Goal: Task Accomplishment & Management: Manage account settings

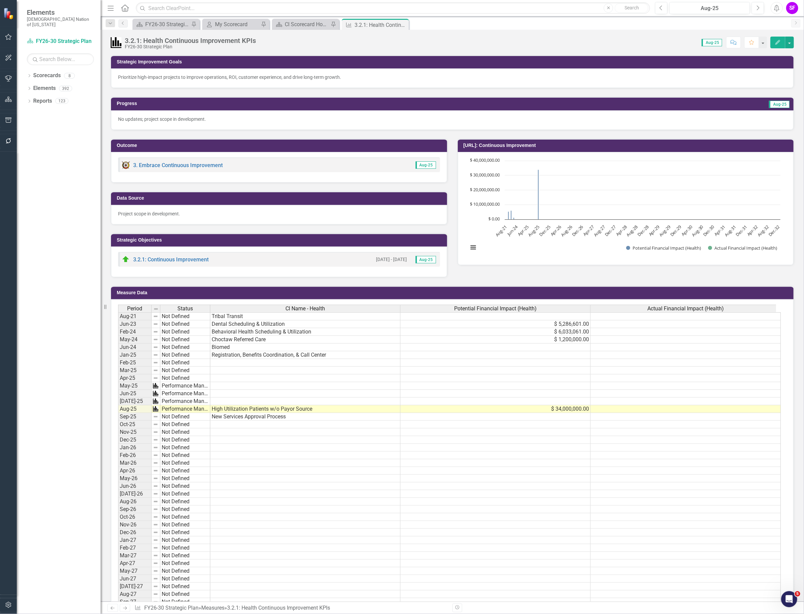
click at [262, 426] on td at bounding box center [305, 425] width 190 height 8
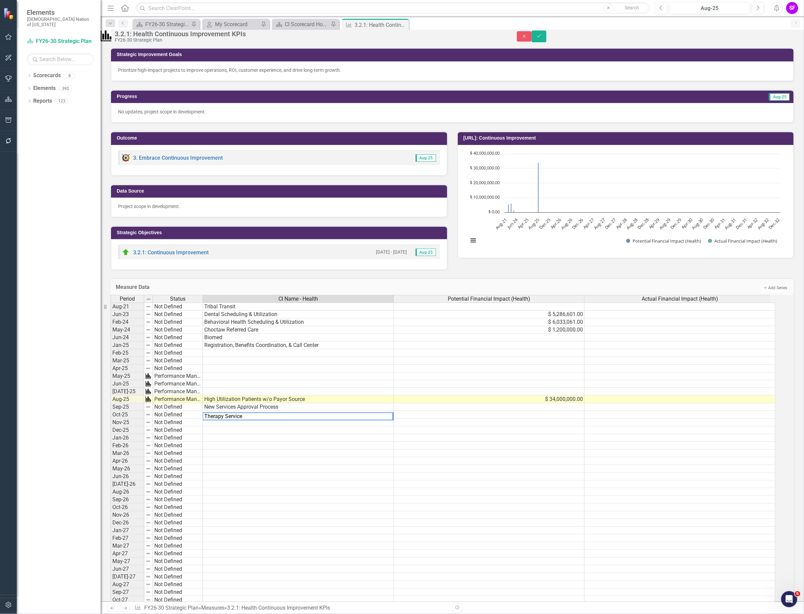
type textarea "Therapy Services"
type textarea "Optometry"
click at [542, 38] on icon "Save" at bounding box center [539, 36] width 6 height 5
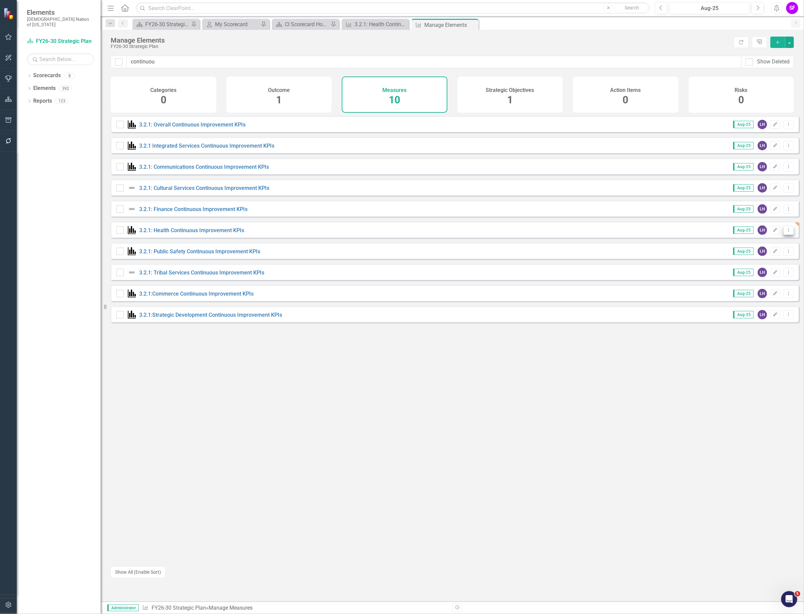
type input "continuou"
click at [786, 232] on icon "Dropdown Menu" at bounding box center [789, 230] width 6 height 4
click at [759, 268] on link "Copy Duplicate Measure" at bounding box center [758, 271] width 60 height 12
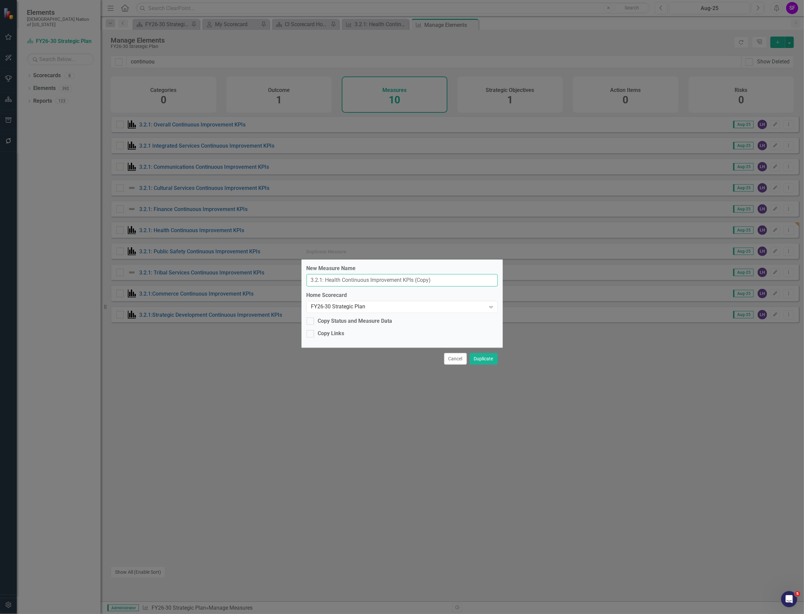
click at [342, 279] on input "3.2.1: Health Continuous Improvement KPIs (Copy)" at bounding box center [402, 280] width 191 height 12
click at [460, 282] on input "3.2.1: Cultural Services Continuous Improvement KPIs (Copy)" at bounding box center [402, 280] width 191 height 12
type input "3.2.1: Cultural Services Continuous Improvement KPIs"
click at [380, 323] on div "Copy Status and Measure Data" at bounding box center [355, 321] width 74 height 8
click at [311, 322] on input "Copy Status and Measure Data" at bounding box center [309, 319] width 4 height 4
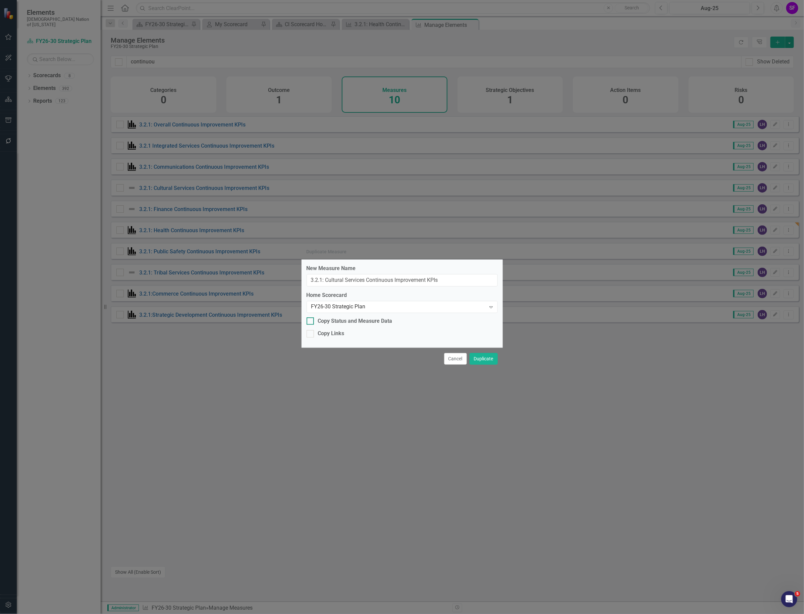
checkbox input "true"
click at [321, 338] on div "New Measure Name 3.2.1: Cultural Services Continuous Improvement KPIs Home Scor…" at bounding box center [402, 304] width 201 height 88
click at [323, 335] on div "Copy Links" at bounding box center [331, 334] width 27 height 8
click at [311, 335] on input "Copy Links" at bounding box center [309, 332] width 4 height 4
checkbox input "true"
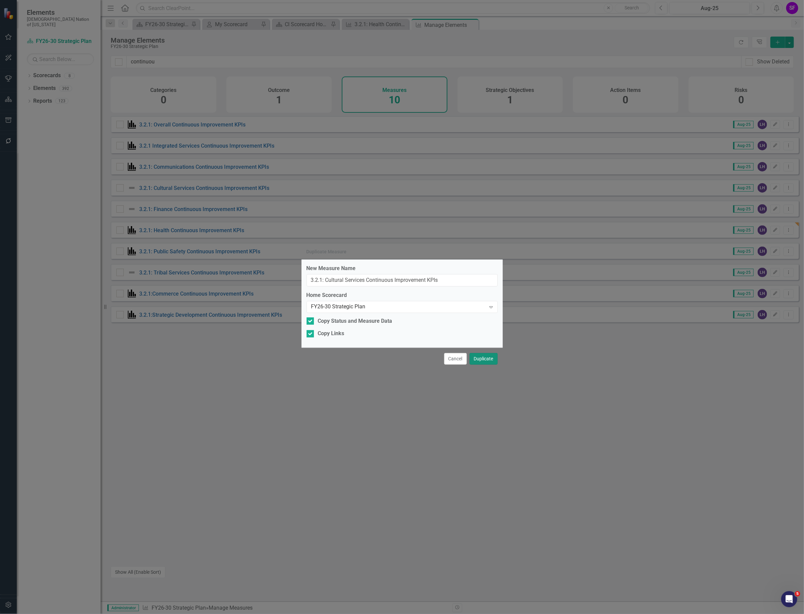
click at [487, 359] on button "Duplicate" at bounding box center [484, 359] width 28 height 12
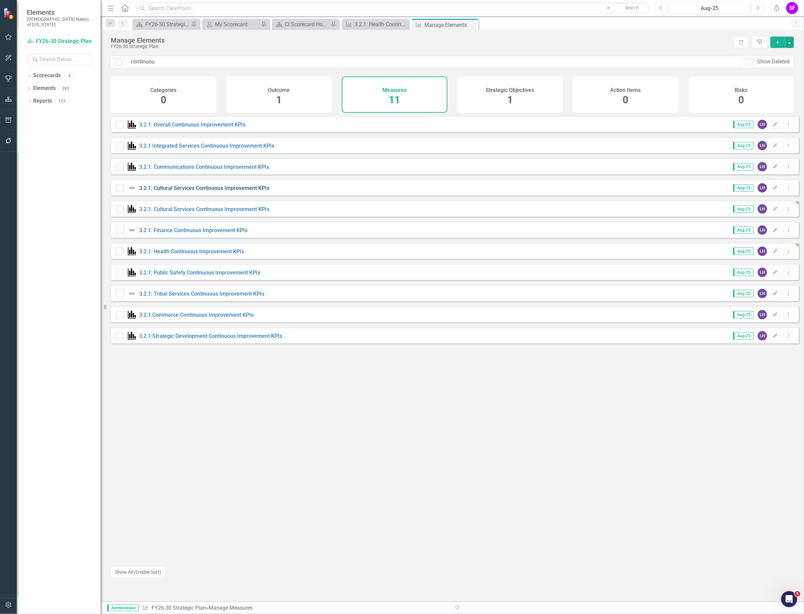
click at [221, 190] on link "3.2.1: Cultural Services Continuous Improvement KPIs" at bounding box center [204, 188] width 130 height 6
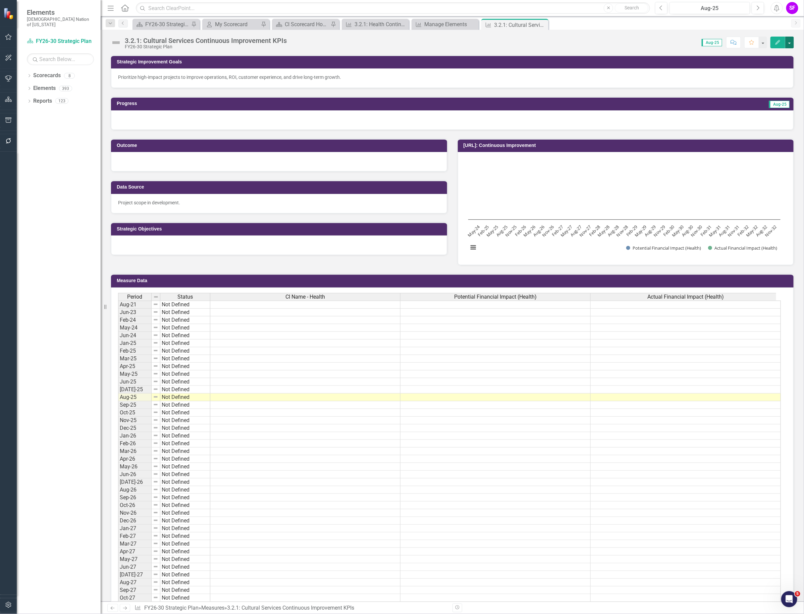
click at [789, 39] on button "button" at bounding box center [789, 43] width 9 height 12
click at [778, 51] on link "Edit Edit Measure" at bounding box center [760, 55] width 65 height 12
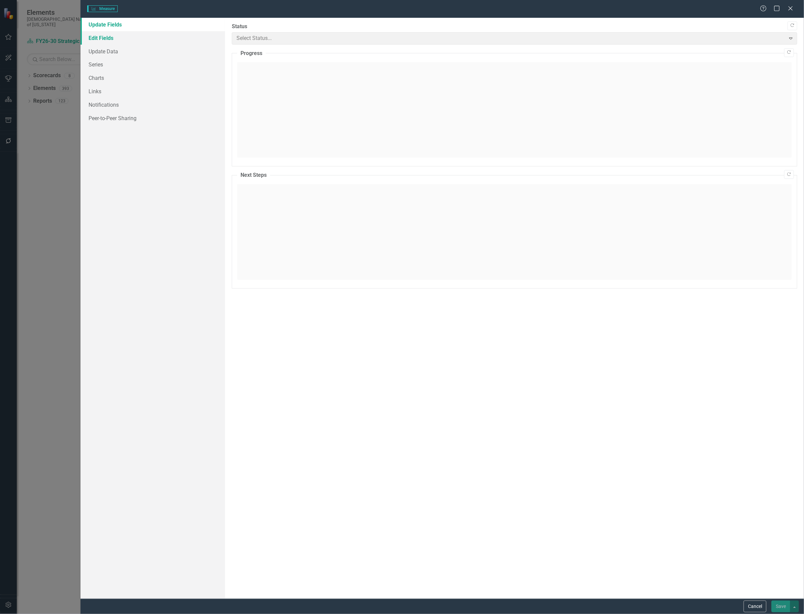
click at [105, 36] on div "Measure Measure Help Maximize Close Update Fields Edit Fields Update Data Serie…" at bounding box center [402, 307] width 804 height 614
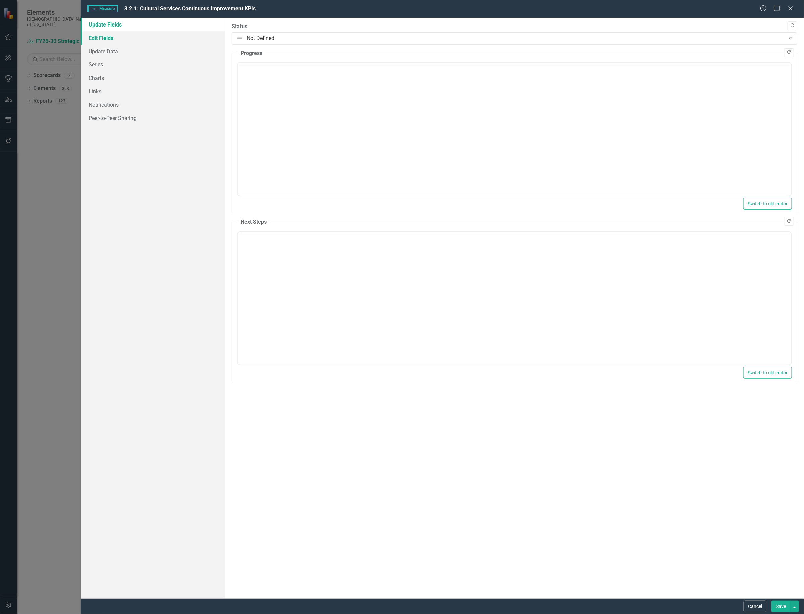
click at [105, 36] on link "Edit Fields" at bounding box center [153, 37] width 145 height 13
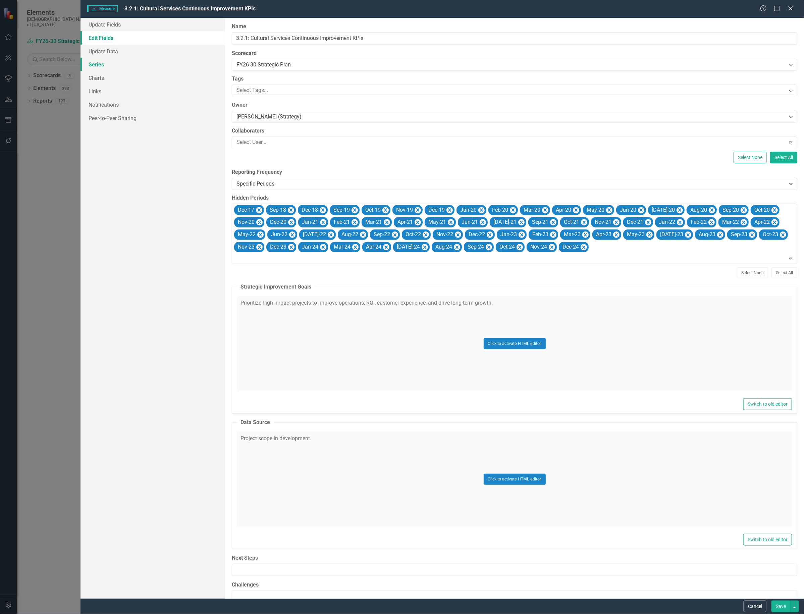
click at [104, 65] on link "Series" at bounding box center [153, 64] width 145 height 13
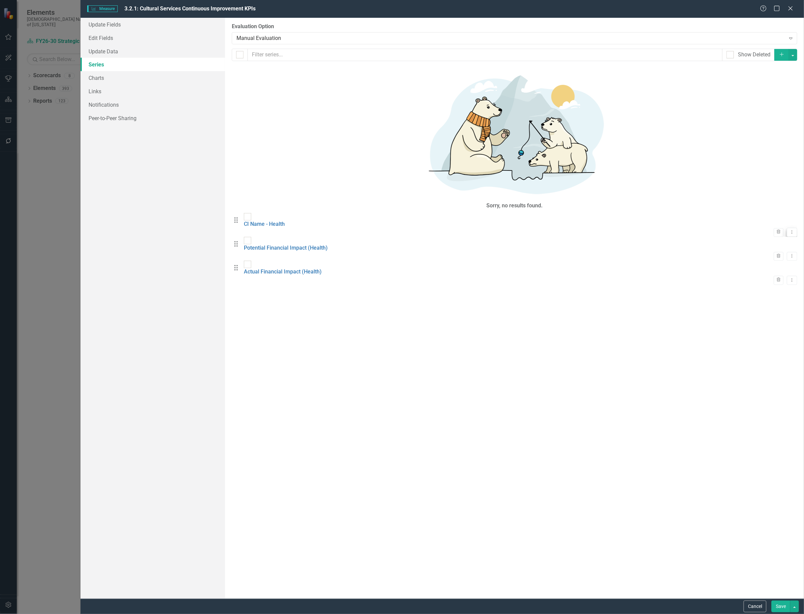
click at [789, 230] on icon "Dropdown Menu" at bounding box center [792, 232] width 6 height 4
click at [771, 81] on link "Edit Edit Measure Series" at bounding box center [754, 85] width 76 height 12
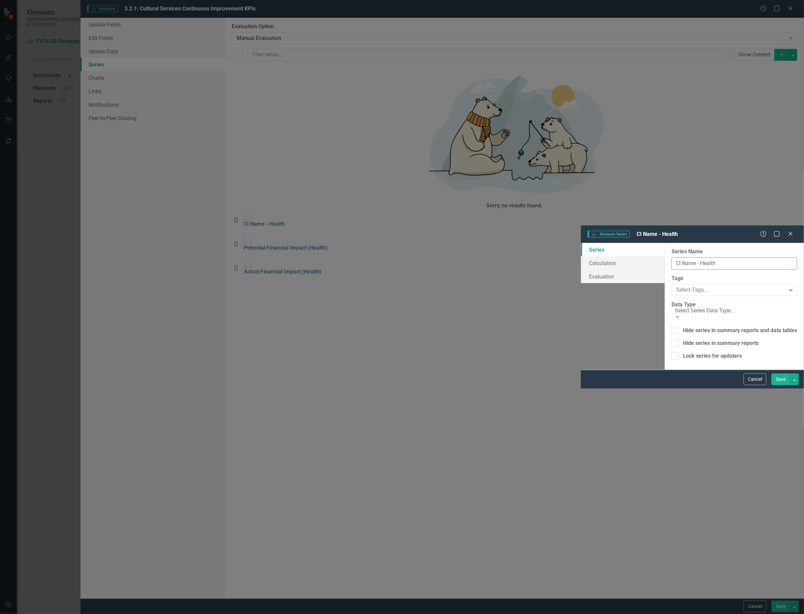
click at [672, 257] on input "CI Name - Health" at bounding box center [735, 263] width 126 height 12
type input "CI Name - Cultural Services"
click at [778, 385] on button "Save" at bounding box center [781, 379] width 19 height 12
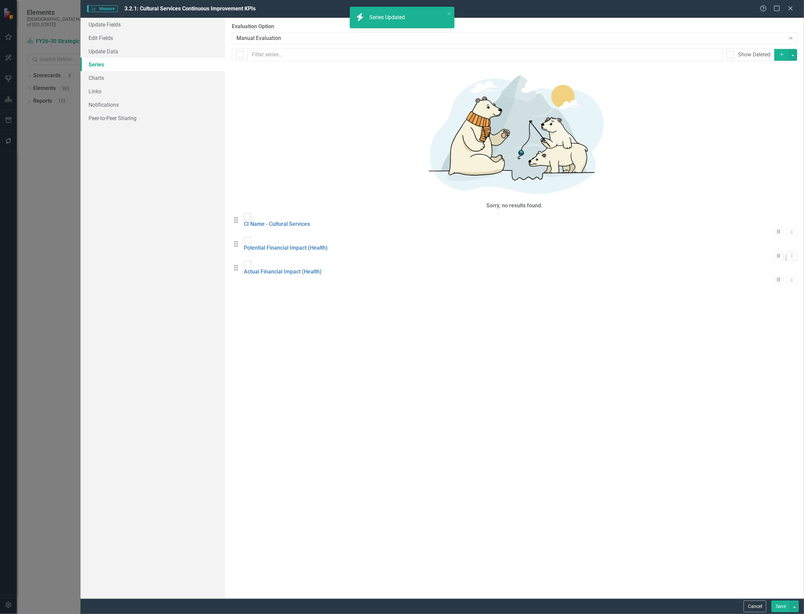
click at [787, 252] on button "Dropdown Menu" at bounding box center [792, 256] width 10 height 9
click at [774, 103] on link "Edit Edit Measure Series" at bounding box center [754, 107] width 76 height 12
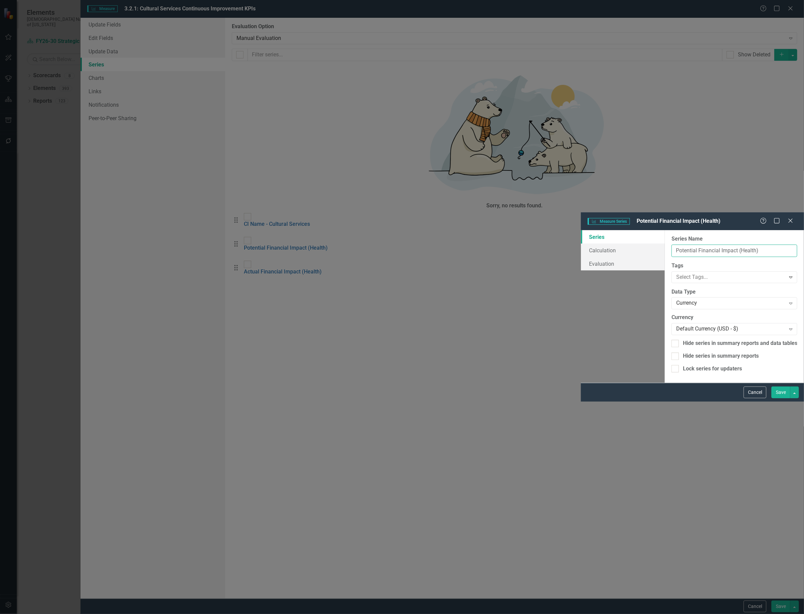
click at [672, 245] on input "Potential Financial Impact (Health)" at bounding box center [735, 251] width 126 height 12
drag, startPoint x: 381, startPoint y: 36, endPoint x: 365, endPoint y: 40, distance: 16.1
click at [672, 245] on input "Potential Financial Impact (Health)" at bounding box center [735, 251] width 126 height 12
type input "Potential Financial Impact (Cultural Services)"
click at [777, 398] on button "Save" at bounding box center [781, 393] width 19 height 12
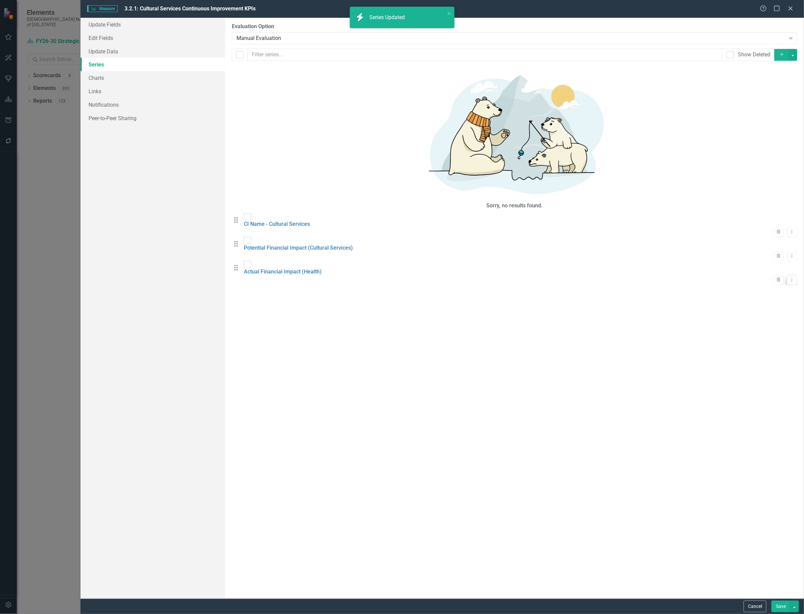
click at [789, 278] on icon "Dropdown Menu" at bounding box center [792, 280] width 6 height 4
click at [780, 124] on link "Edit Edit Measure Series" at bounding box center [754, 127] width 76 height 12
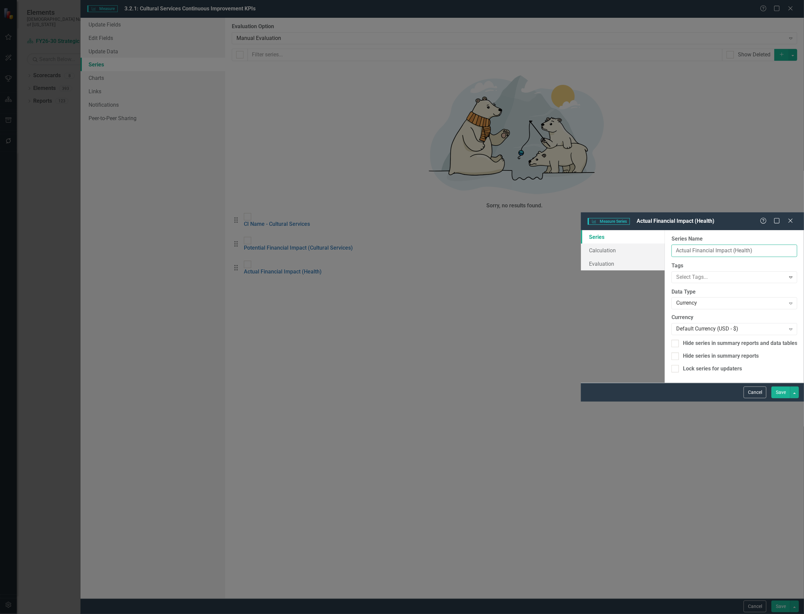
click at [672, 245] on input "Actual Financial Impact (Health)" at bounding box center [735, 251] width 126 height 12
type input "Actual Financial Impact (Cultural Services)"
click at [775, 398] on button "Save" at bounding box center [781, 393] width 19 height 12
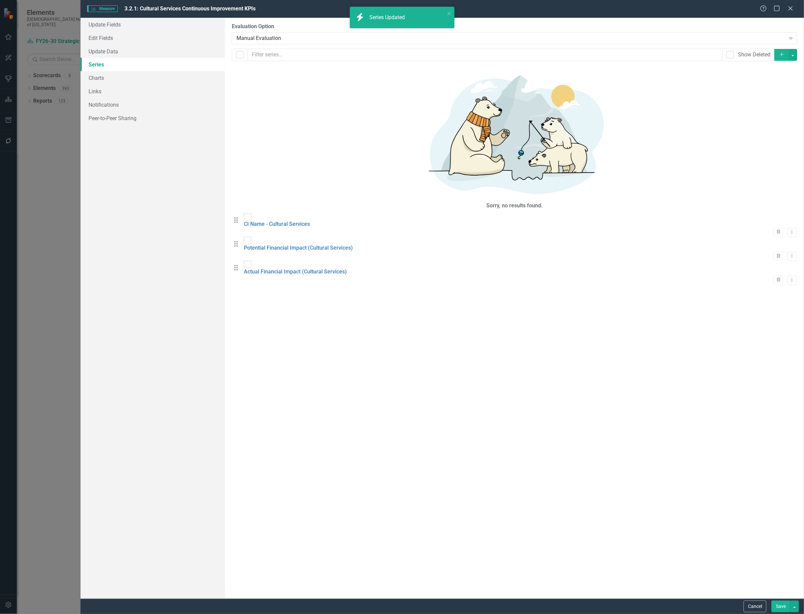
click at [784, 608] on button "Save" at bounding box center [781, 607] width 19 height 12
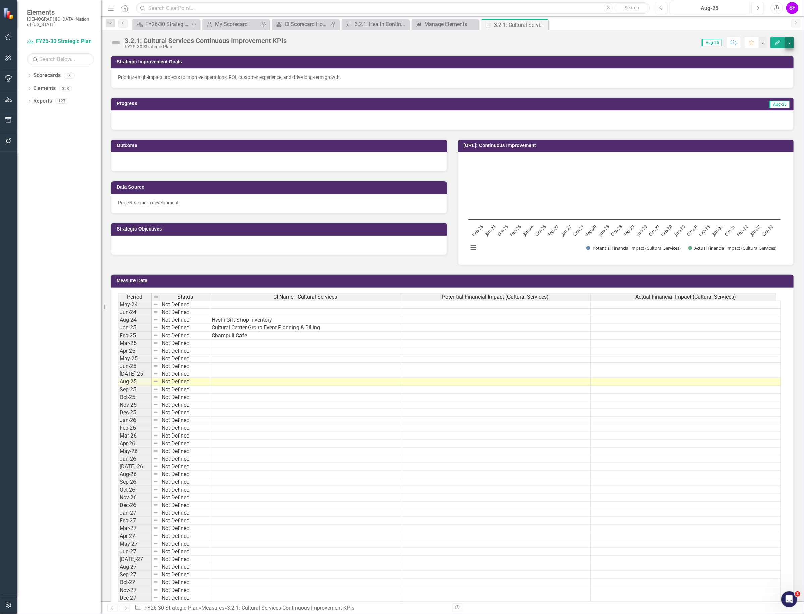
click at [787, 42] on button "button" at bounding box center [789, 43] width 9 height 12
click at [773, 52] on link "Edit Edit Measure" at bounding box center [760, 55] width 65 height 12
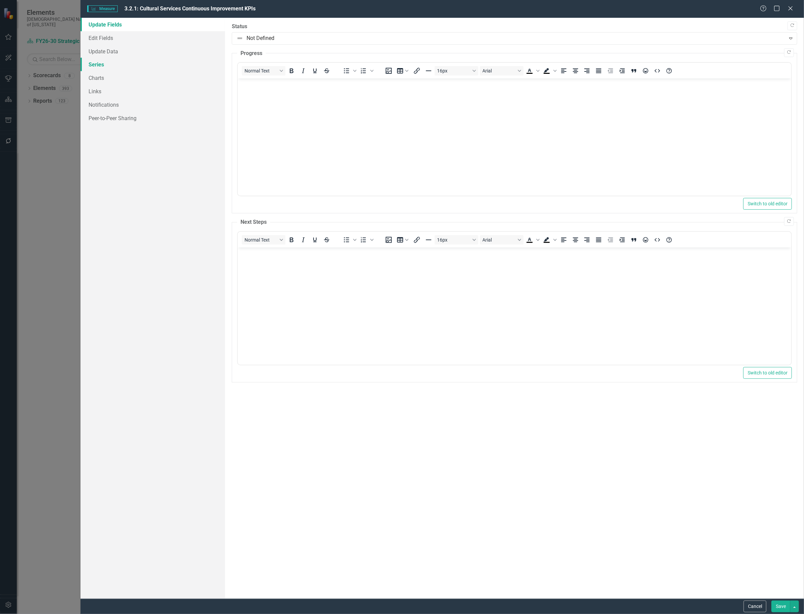
click at [115, 64] on link "Series" at bounding box center [153, 64] width 145 height 13
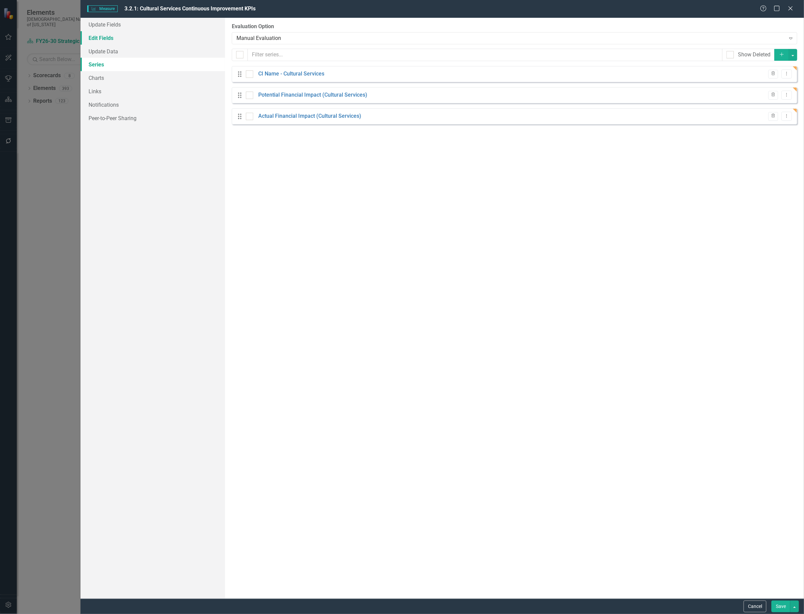
click at [111, 32] on link "Edit Fields" at bounding box center [153, 37] width 145 height 13
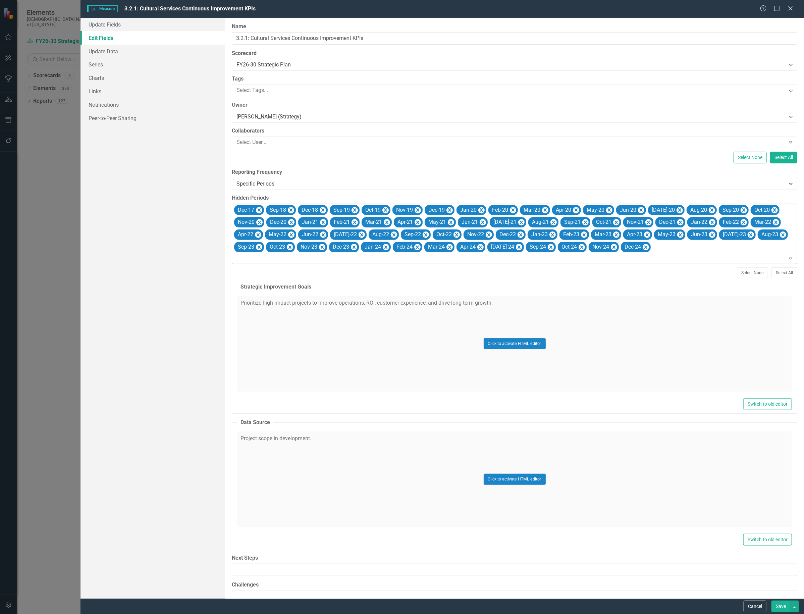
click at [685, 252] on div "Dec-17 Sep-18 Dec-18 Sep-19 Oct-19 Nov-19 Dec-19 Jan-20 Feb-20 Mar-20 Apr-20 Ma…" at bounding box center [515, 234] width 564 height 60
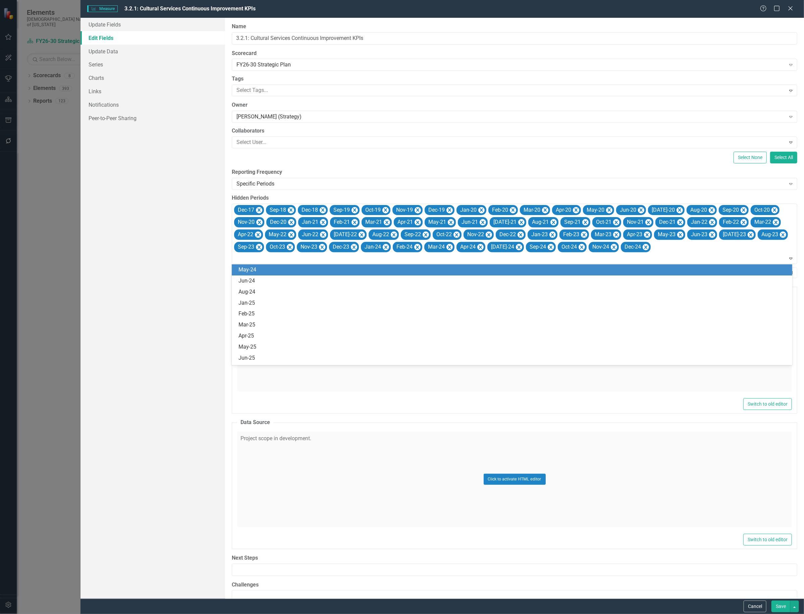
click at [254, 271] on div "May-24" at bounding box center [514, 270] width 550 height 8
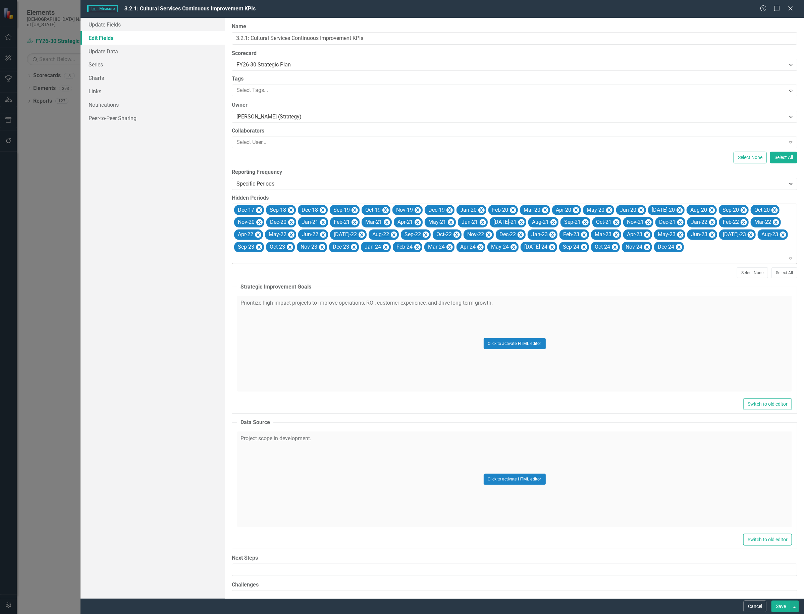
click at [659, 257] on div at bounding box center [515, 258] width 563 height 9
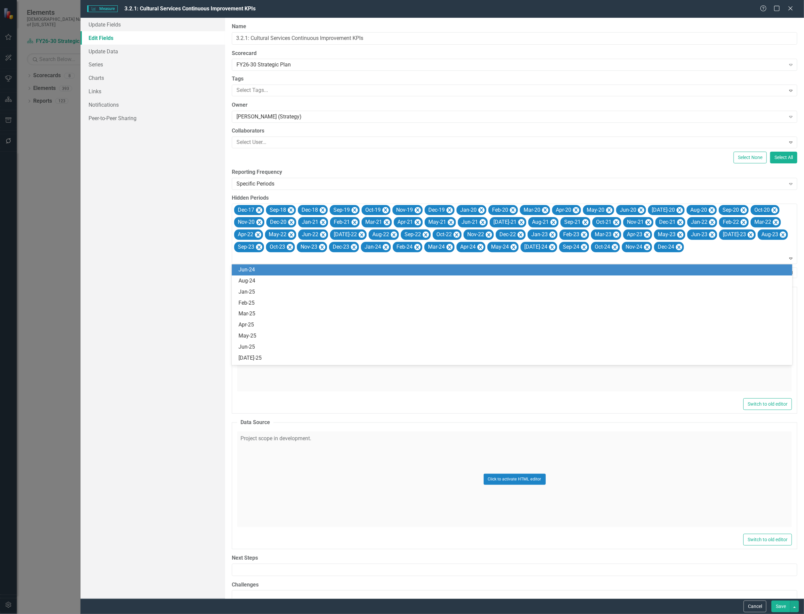
click at [570, 272] on div "Jun-24" at bounding box center [514, 270] width 550 height 8
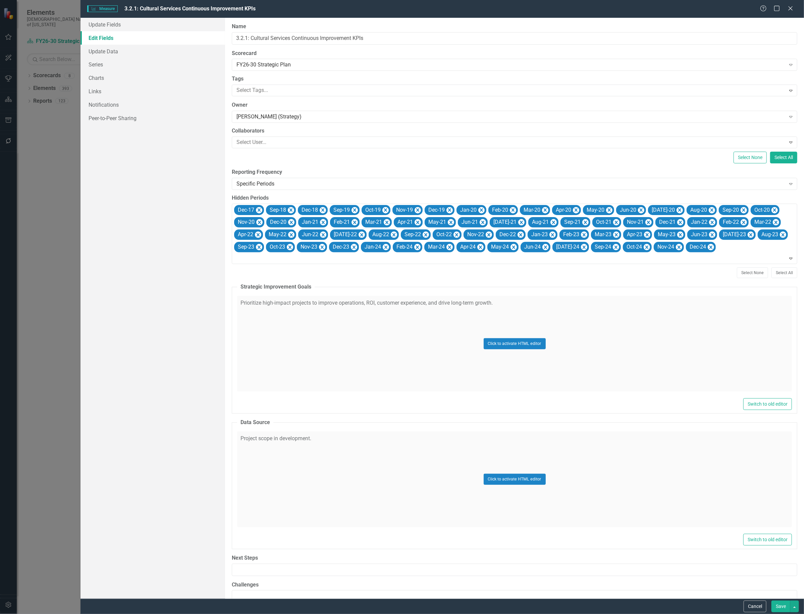
click at [782, 605] on button "Save" at bounding box center [781, 607] width 19 height 12
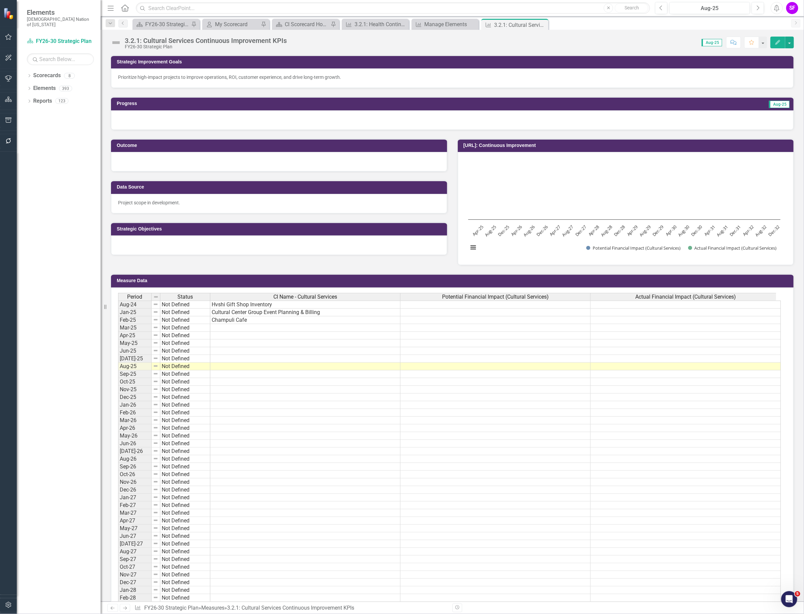
click at [206, 205] on p "Project scope in development." at bounding box center [279, 202] width 322 height 7
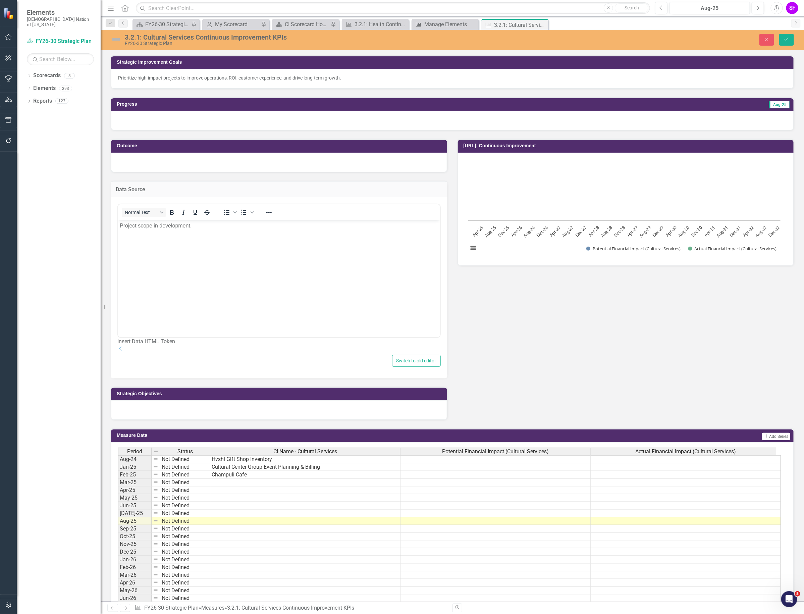
click at [202, 226] on p "Project scope in development." at bounding box center [278, 226] width 319 height 8
click at [782, 39] on button "Save" at bounding box center [786, 40] width 15 height 12
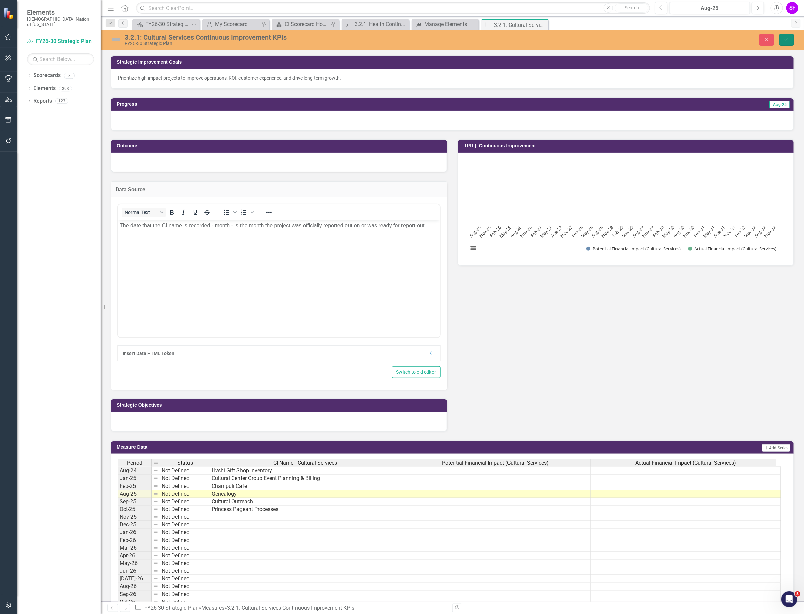
click at [792, 33] on div "3.2.1: Cultural Services Continuous Improvement KPIs FY26-30 Strategic Plan Clo…" at bounding box center [453, 39] width 704 height 13
click at [788, 38] on icon "Save" at bounding box center [787, 39] width 6 height 5
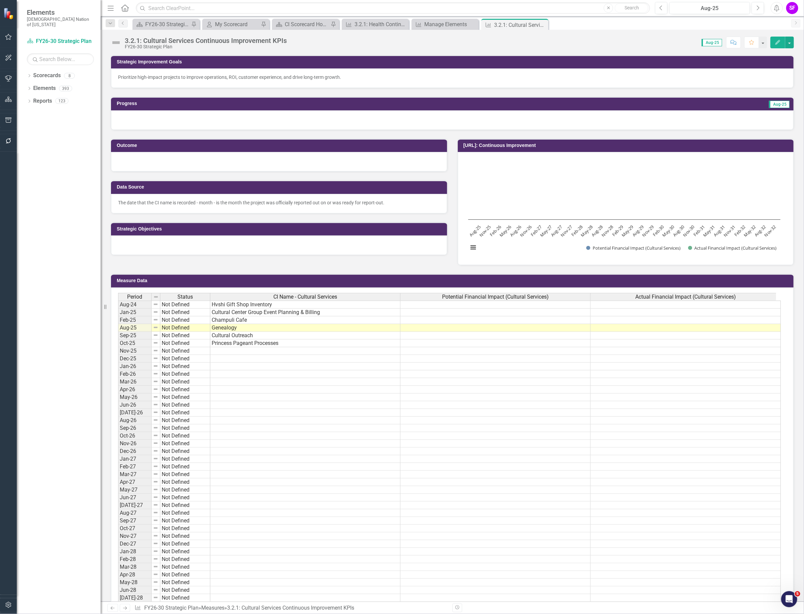
click at [114, 42] on img at bounding box center [116, 42] width 11 height 11
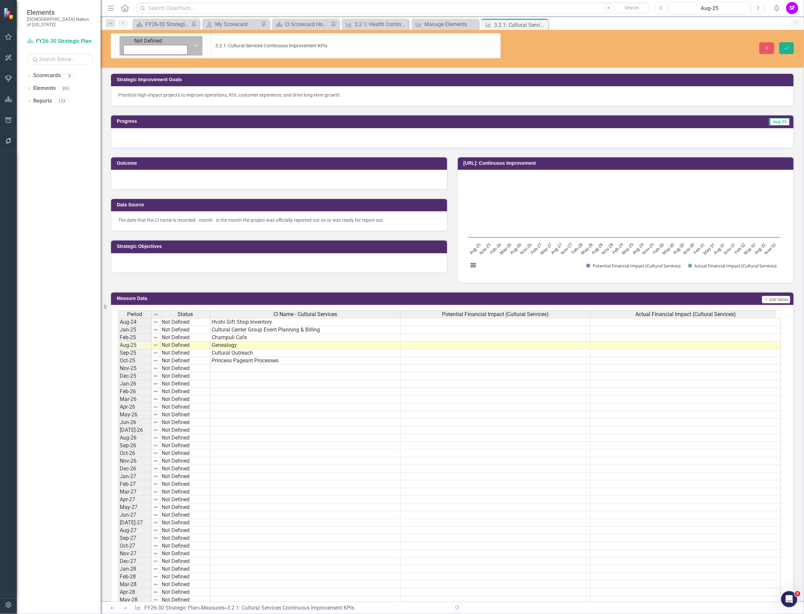
click at [124, 42] on img at bounding box center [127, 41] width 7 height 7
click at [789, 46] on icon "Save" at bounding box center [787, 48] width 6 height 5
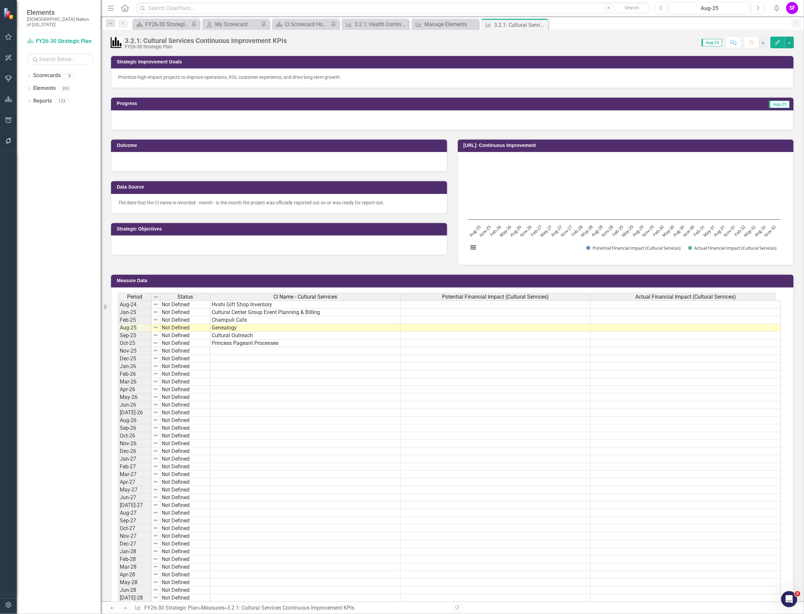
click at [234, 205] on p "The date that the CI name is recorded - month - is the month the project was of…" at bounding box center [279, 202] width 322 height 7
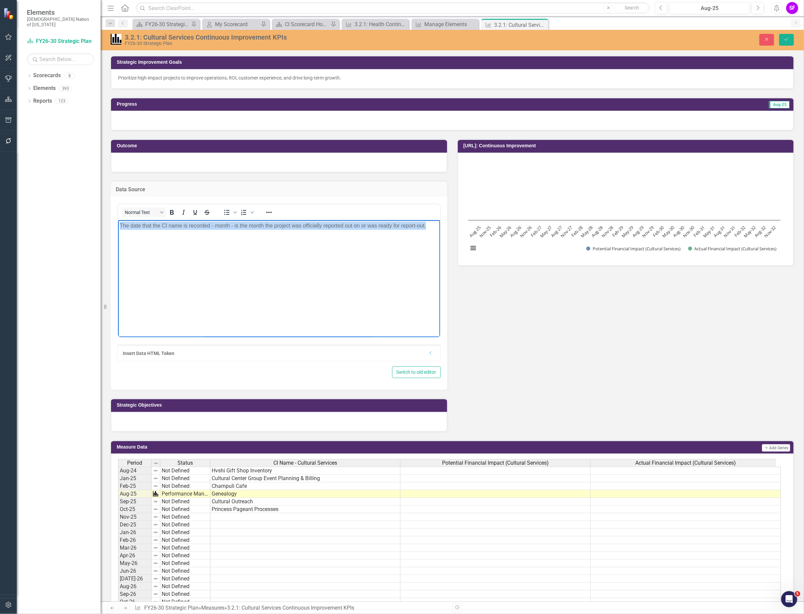
drag, startPoint x: 369, startPoint y: 226, endPoint x: 88, endPoint y: 224, distance: 281.2
click at [118, 224] on html "The date that the CI name is recorded - month - is the month the project was of…" at bounding box center [279, 270] width 322 height 101
copy p "The date that the CI name is recorded - month - is the month the project was of…"
click at [785, 36] on button "Save" at bounding box center [786, 40] width 15 height 12
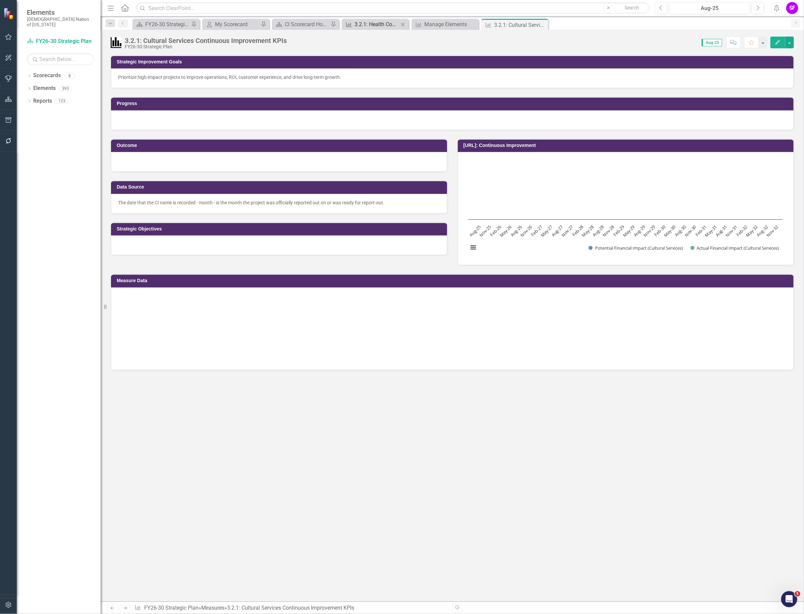
click at [362, 22] on div "3.2.1: Health Continuous Improvement KPIs" at bounding box center [377, 24] width 44 height 8
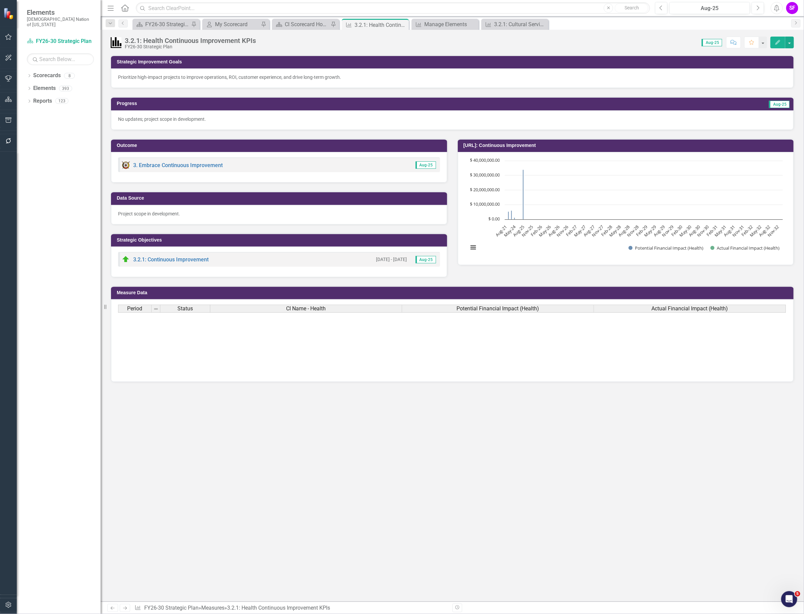
click at [228, 211] on p "Project scope in development." at bounding box center [279, 213] width 322 height 7
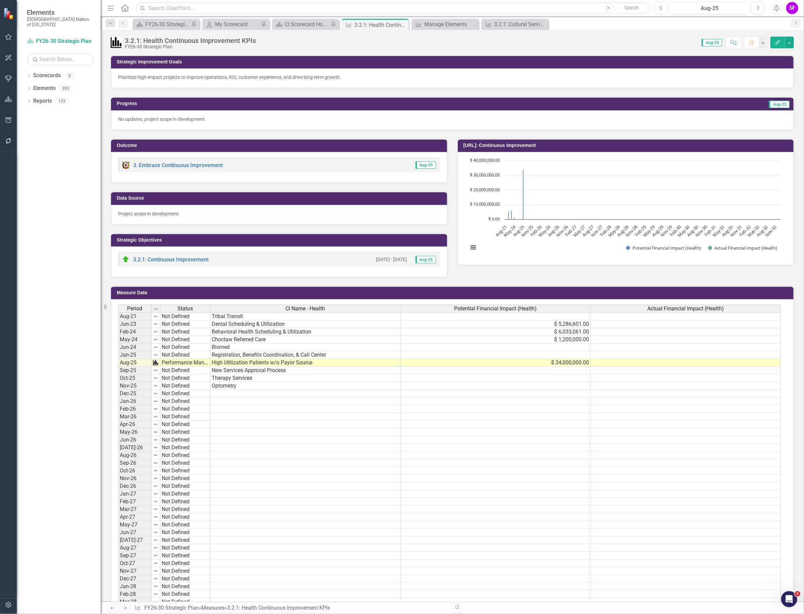
click at [228, 211] on p "Project scope in development." at bounding box center [279, 213] width 322 height 7
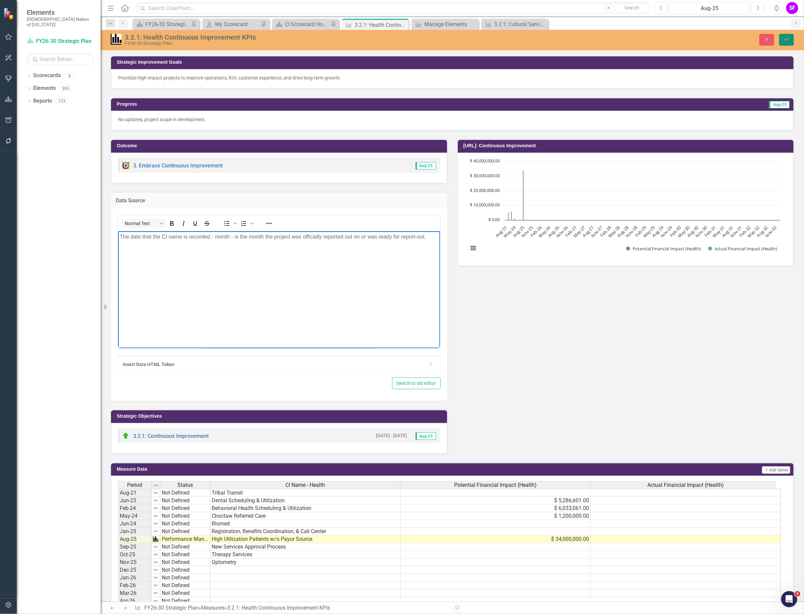
click at [784, 35] on button "Save" at bounding box center [786, 40] width 15 height 12
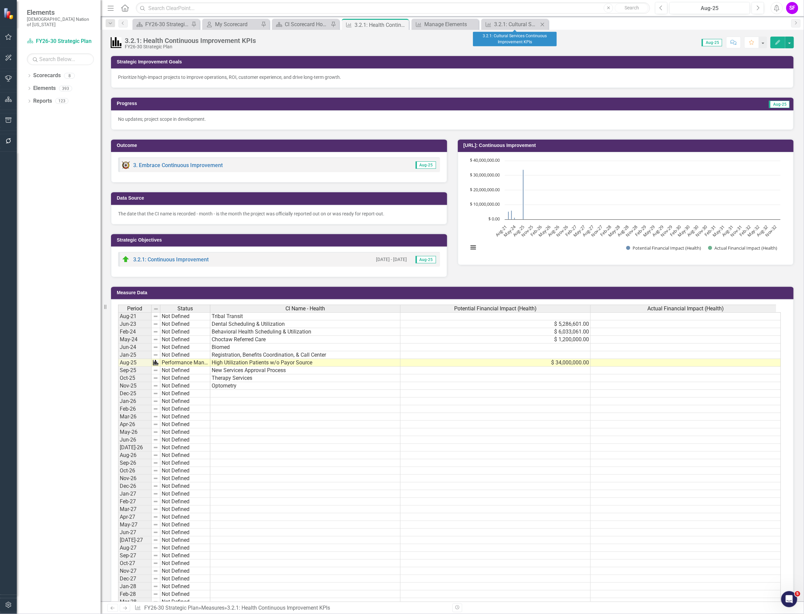
click at [544, 25] on icon at bounding box center [543, 24] width 4 height 4
click at [446, 22] on div "3.2.1: Cultural Services Continuous Improvement KPIs" at bounding box center [446, 24] width 44 height 8
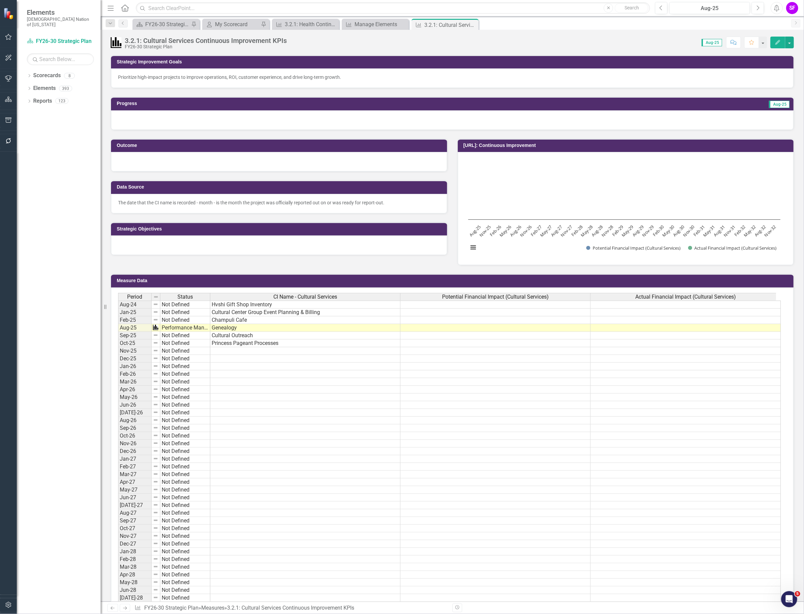
click at [509, 306] on td at bounding box center [496, 305] width 190 height 8
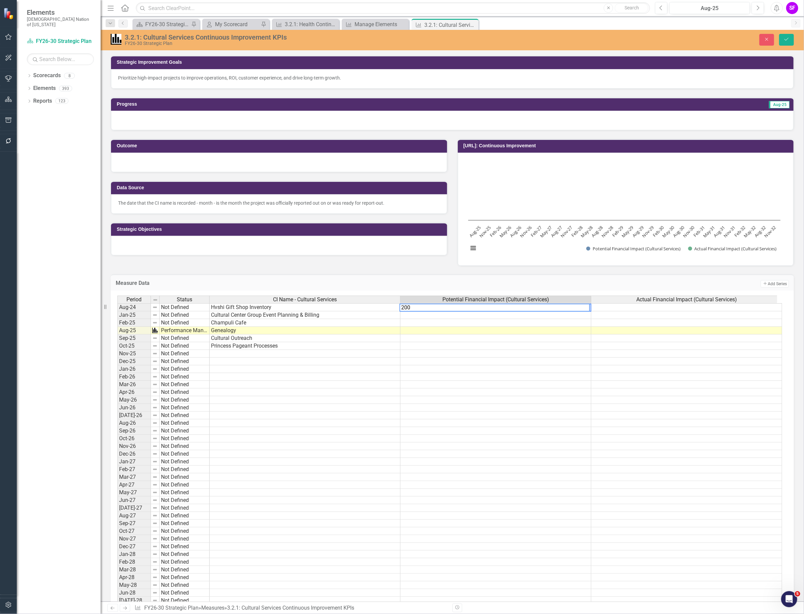
type textarea "2000"
type textarea "200000"
click at [787, 38] on icon "Save" at bounding box center [787, 39] width 6 height 5
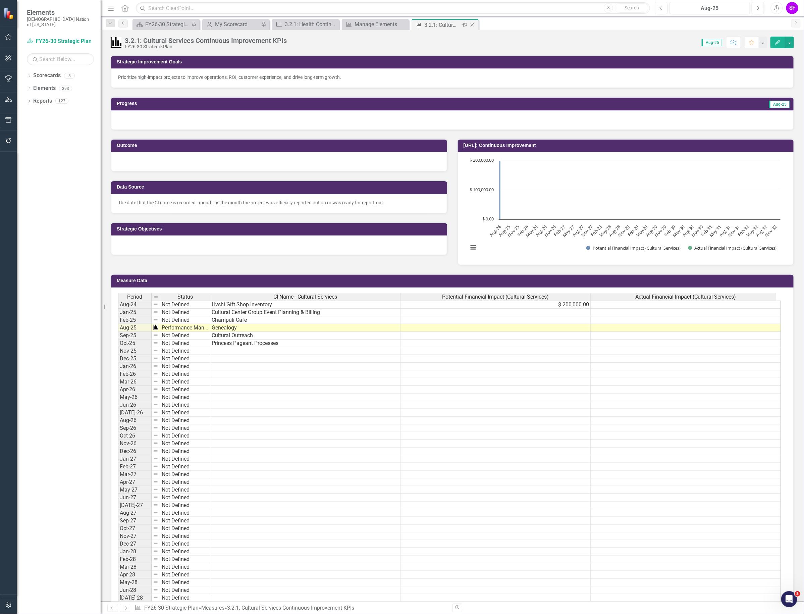
click at [472, 24] on icon "Close" at bounding box center [472, 24] width 7 height 5
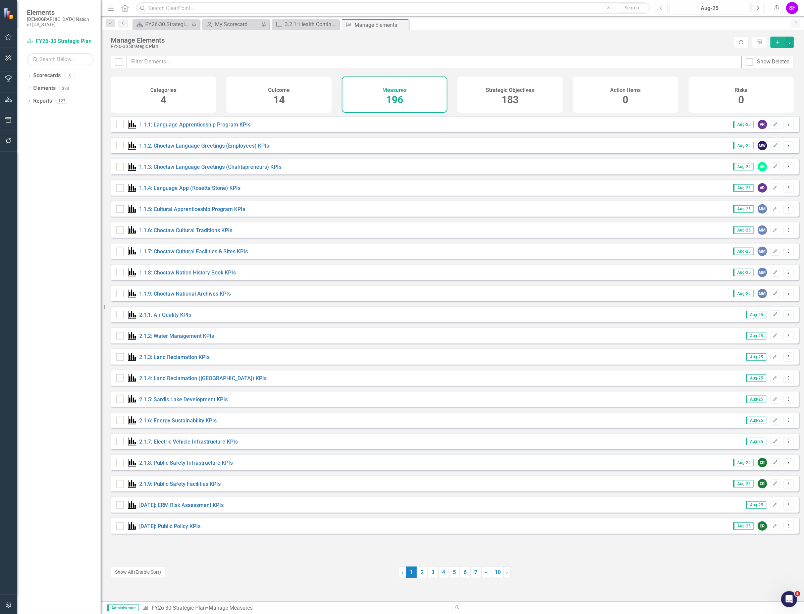
click at [352, 65] on input "text" at bounding box center [434, 62] width 615 height 12
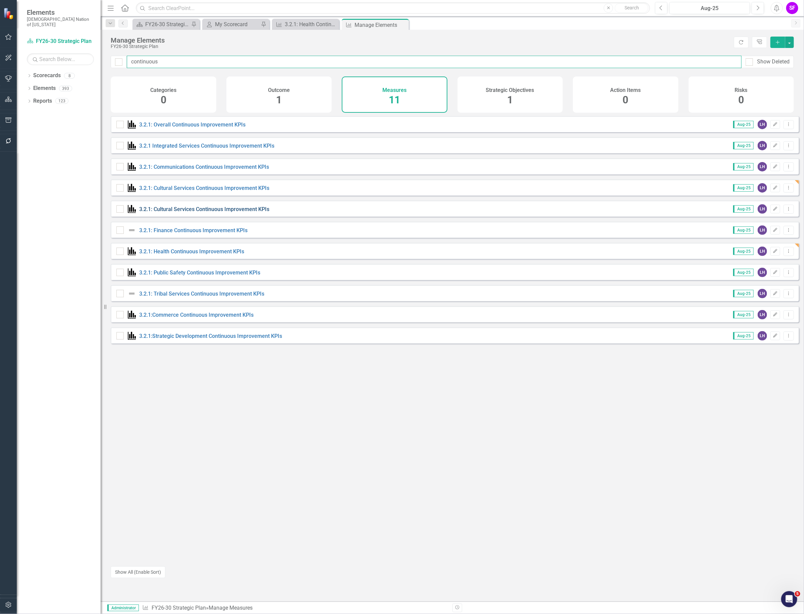
type input "continuous"
click at [210, 211] on link "3.2.1: Cultural Services Continuous Improvement KPIs" at bounding box center [204, 209] width 130 height 6
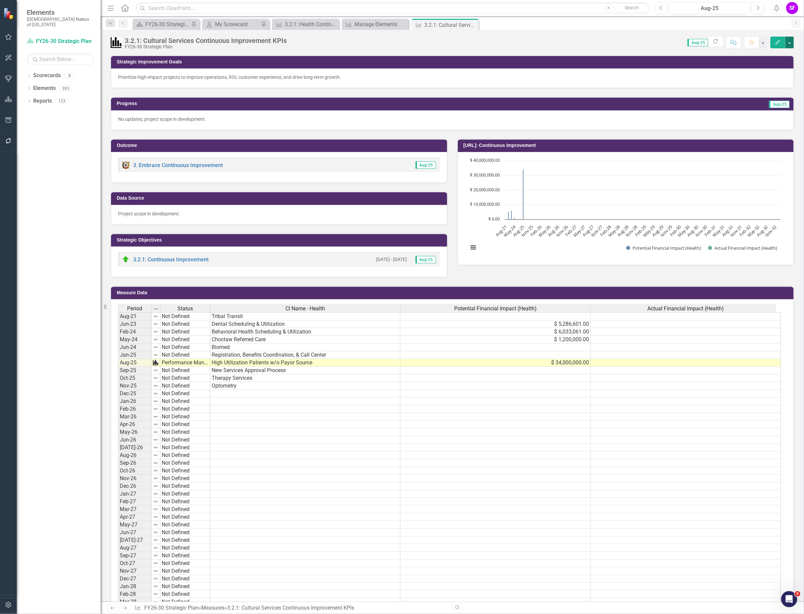
click at [787, 48] on button "button" at bounding box center [789, 43] width 9 height 12
click at [772, 56] on link "Edit Edit Measure" at bounding box center [760, 55] width 65 height 12
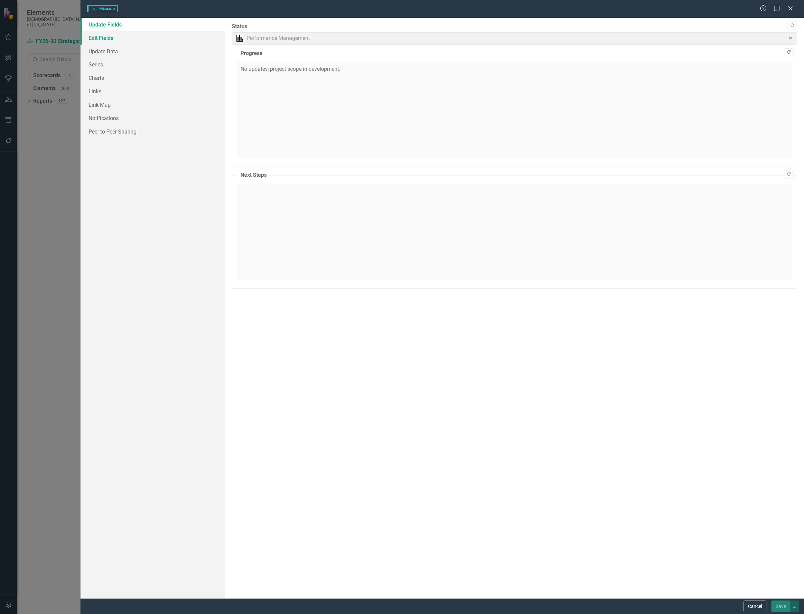
click at [102, 38] on link "Edit Fields" at bounding box center [153, 37] width 145 height 13
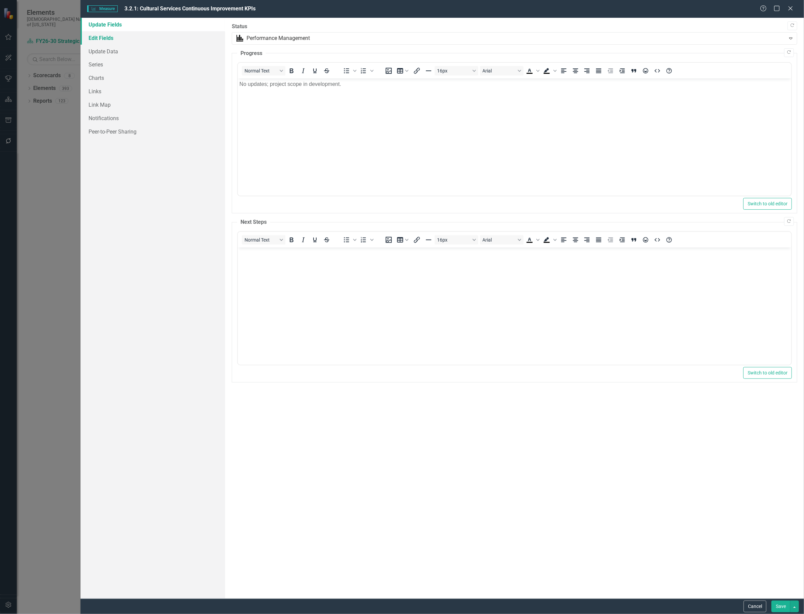
click at [115, 37] on link "Edit Fields" at bounding box center [153, 37] width 145 height 13
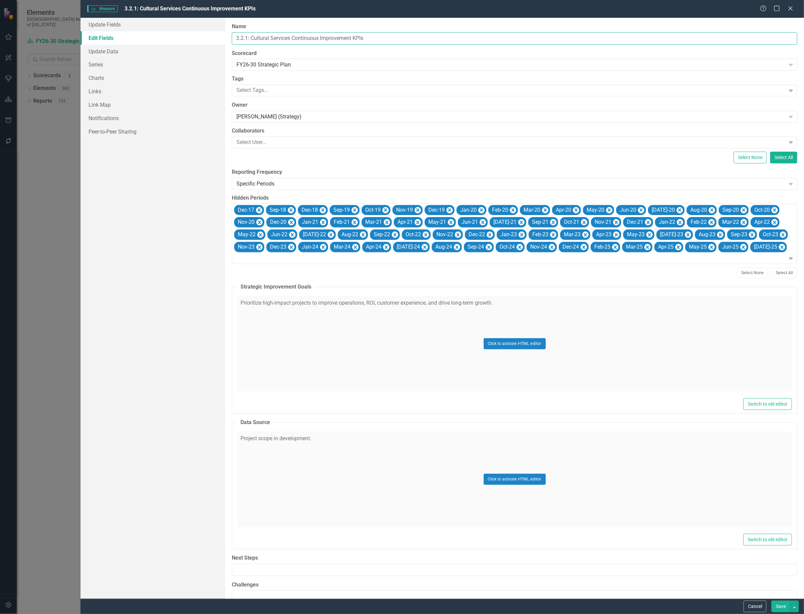
drag, startPoint x: 269, startPoint y: 37, endPoint x: 252, endPoint y: 39, distance: 16.5
click at [252, 39] on input "3.2.1: Cultural Services Continuous Improvement KPIs" at bounding box center [515, 38] width 566 height 12
type input "3.2.1: Special Services Continuous Improvement KPIs"
click at [779, 608] on button "Save" at bounding box center [781, 607] width 19 height 12
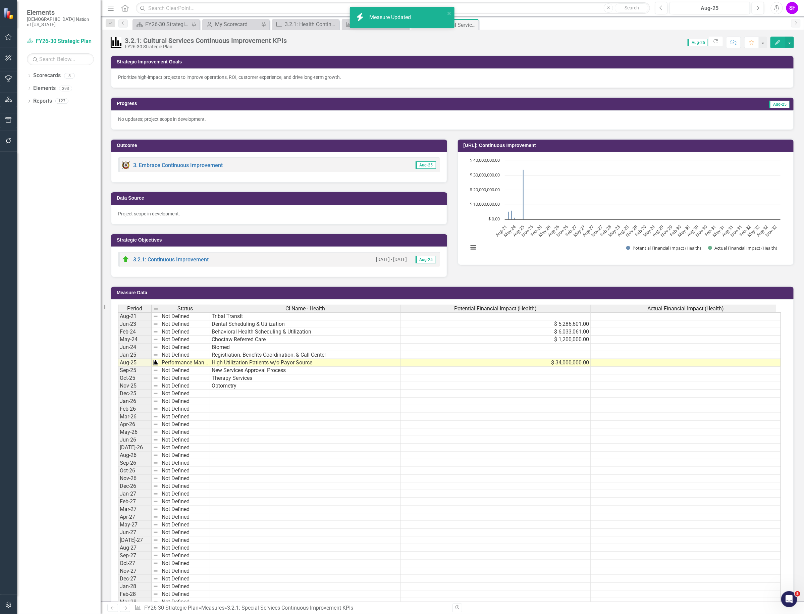
click at [199, 215] on p "Project scope in development." at bounding box center [279, 213] width 322 height 7
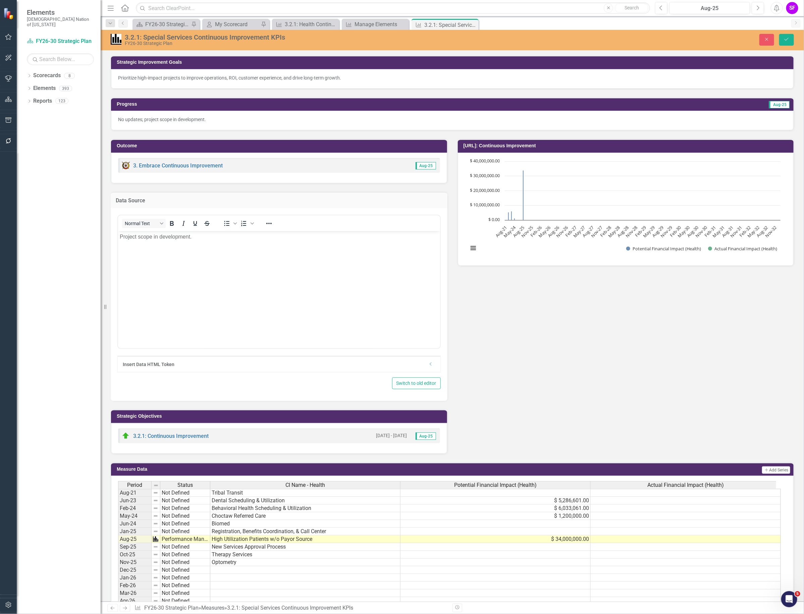
click at [219, 237] on p "Project scope in development." at bounding box center [278, 237] width 319 height 8
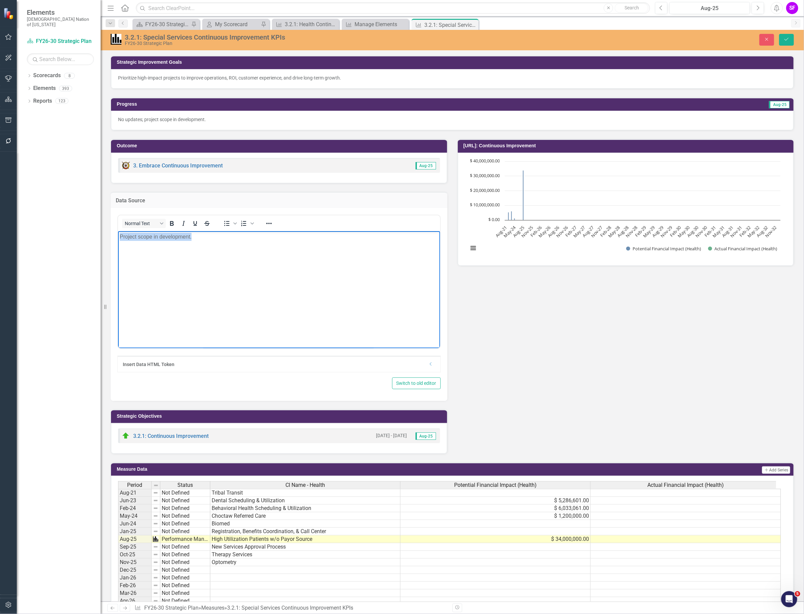
click at [219, 237] on p "Project scope in development." at bounding box center [278, 237] width 319 height 8
click at [787, 40] on icon "submit" at bounding box center [787, 39] width 4 height 3
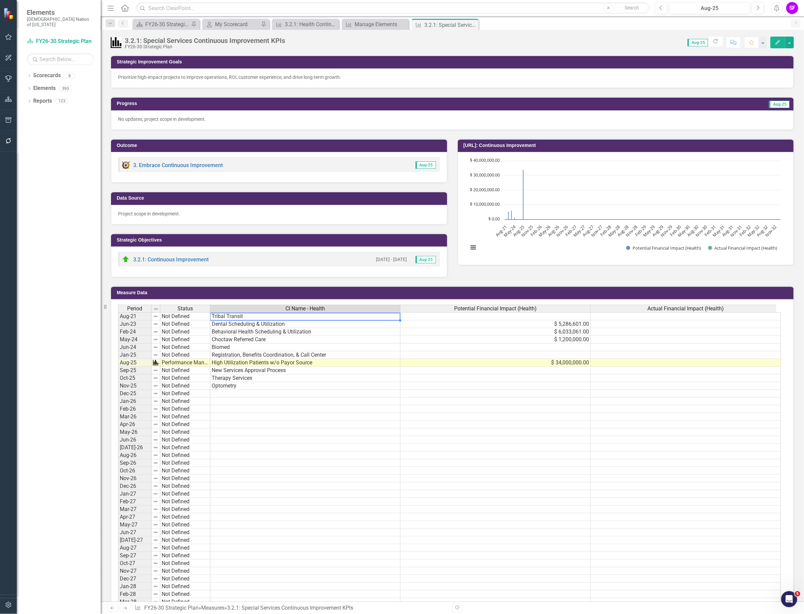
drag, startPoint x: 288, startPoint y: 317, endPoint x: 482, endPoint y: 409, distance: 214.8
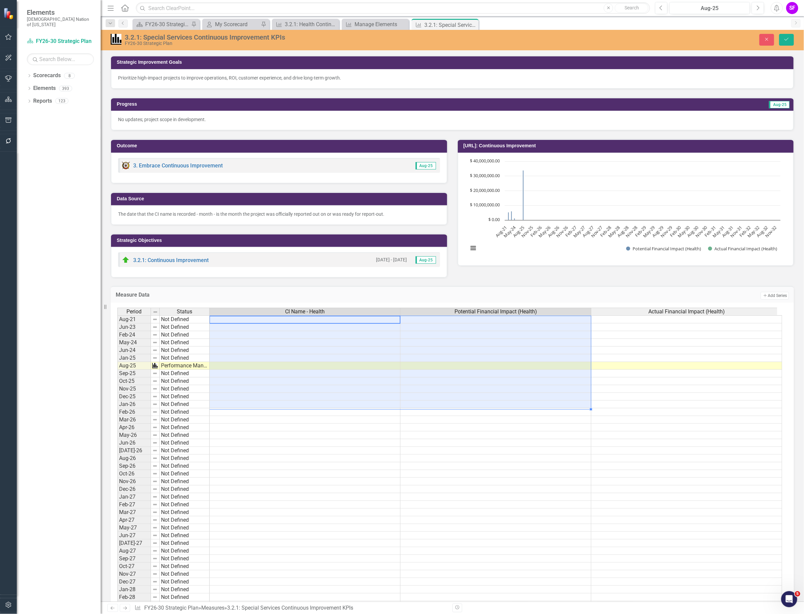
click at [791, 49] on div "3.2.1: Special Services Continuous Improvement KPIs FY26-30 Strategic Plan Clos…" at bounding box center [453, 40] width 704 height 20
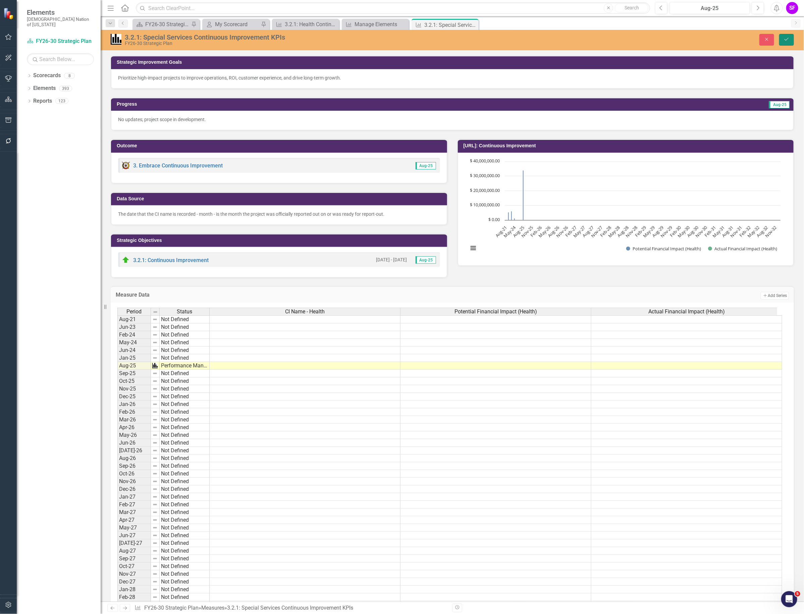
click at [787, 40] on icon "Save" at bounding box center [787, 39] width 6 height 5
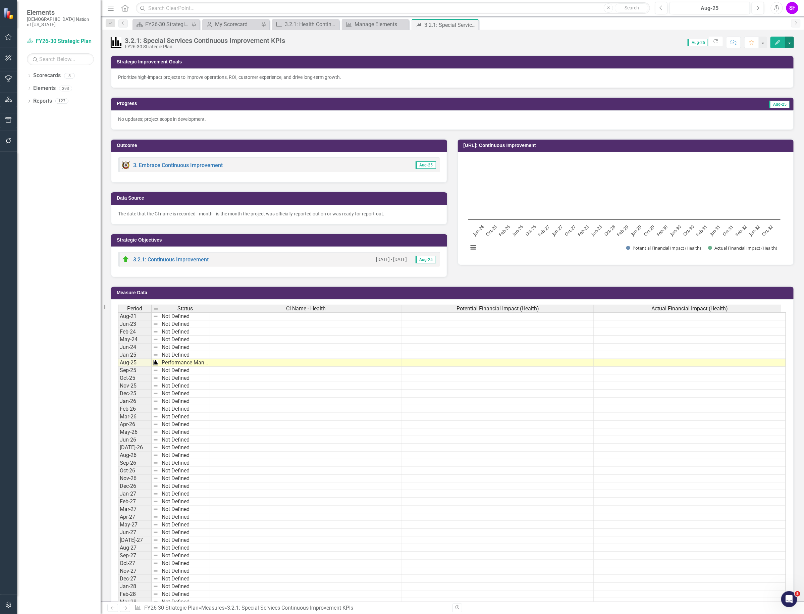
click at [790, 43] on button "button" at bounding box center [789, 43] width 9 height 12
click at [779, 54] on link "Edit Edit Measure" at bounding box center [760, 55] width 65 height 12
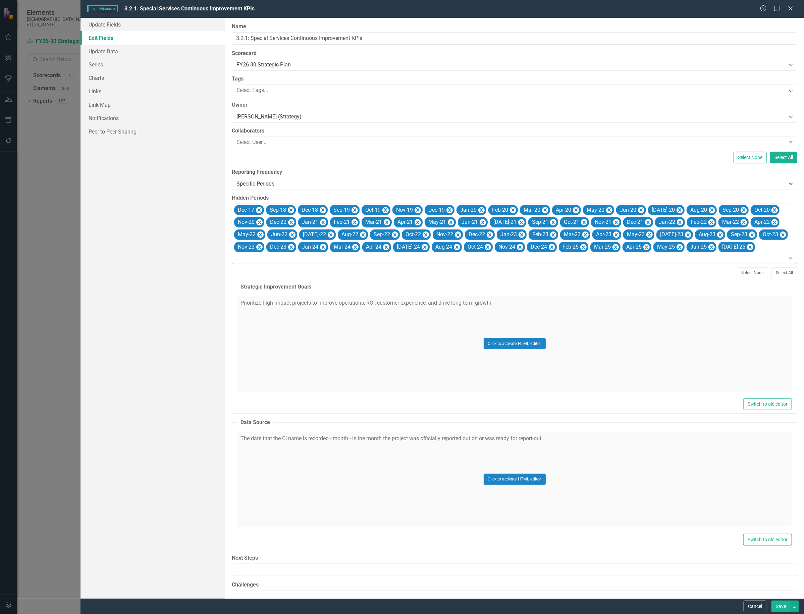
click at [788, 256] on icon "Expand" at bounding box center [791, 258] width 7 height 5
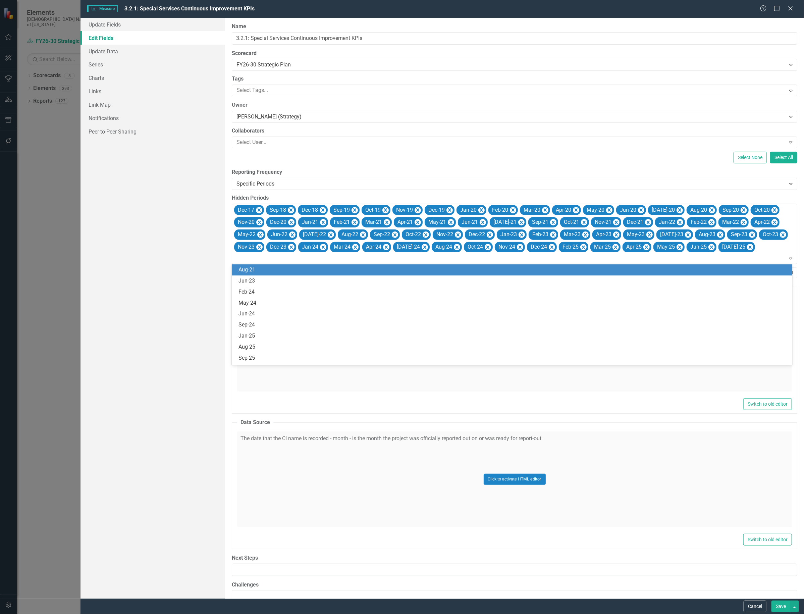
click at [293, 267] on div "Aug-21" at bounding box center [514, 270] width 550 height 8
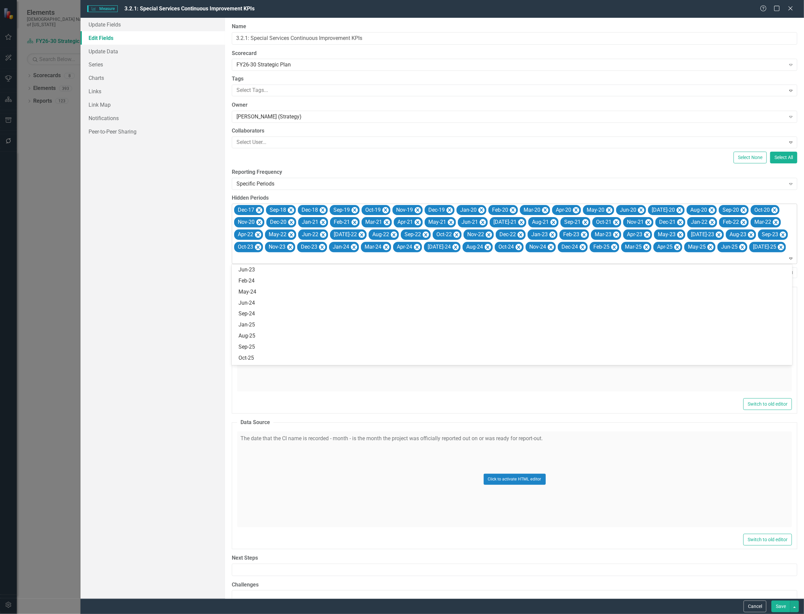
click at [757, 259] on div at bounding box center [515, 258] width 563 height 9
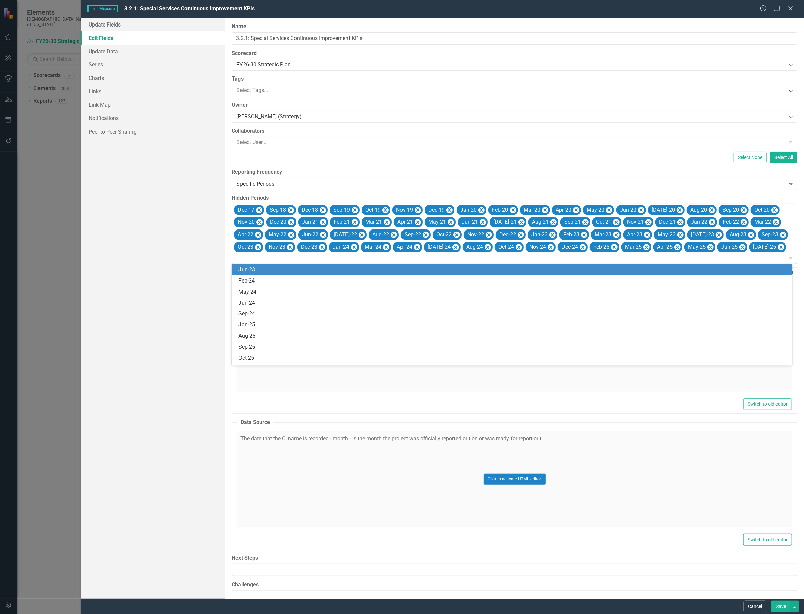
click at [338, 264] on div "Dec-17 Sep-18 Dec-18 Sep-19 Oct-19 Nov-19 Dec-19 Jan-20 Feb-20 Mar-20 Apr-20 Ma…" at bounding box center [515, 234] width 564 height 60
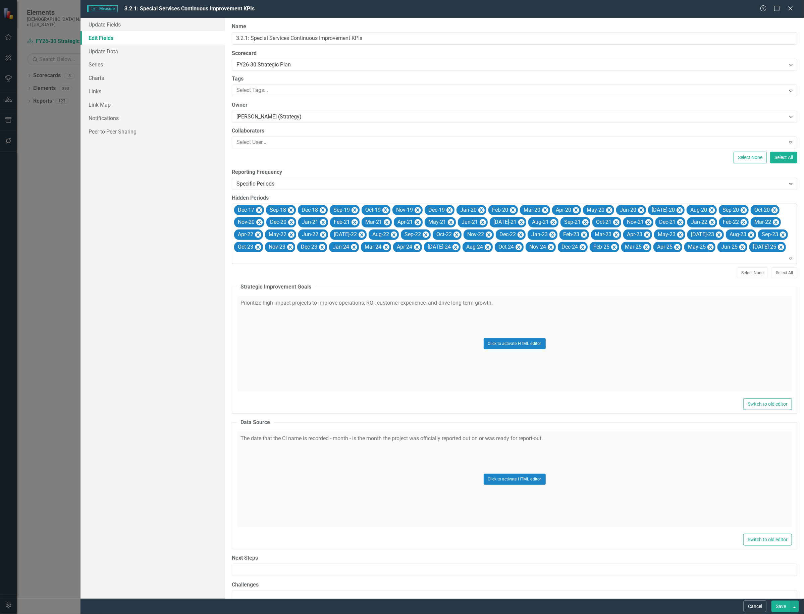
click at [741, 259] on div at bounding box center [515, 258] width 563 height 9
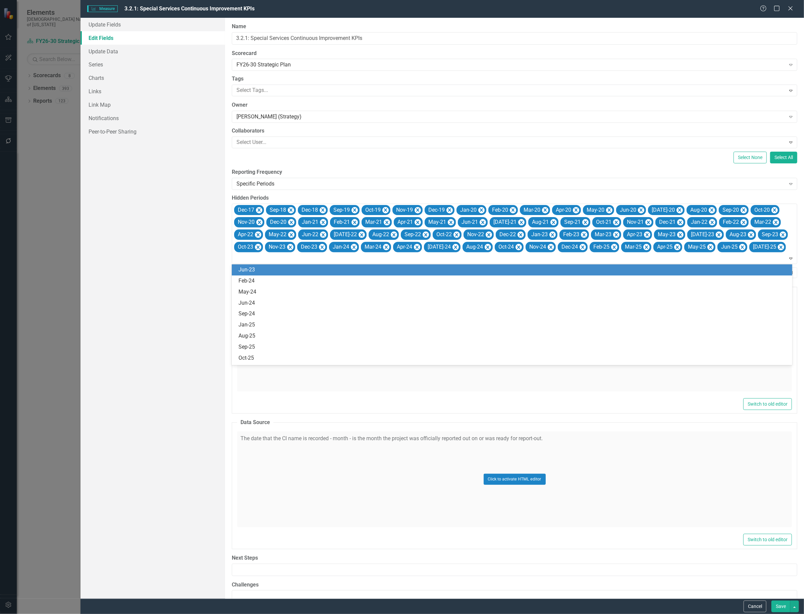
click at [272, 267] on div "Jun-23" at bounding box center [514, 270] width 550 height 8
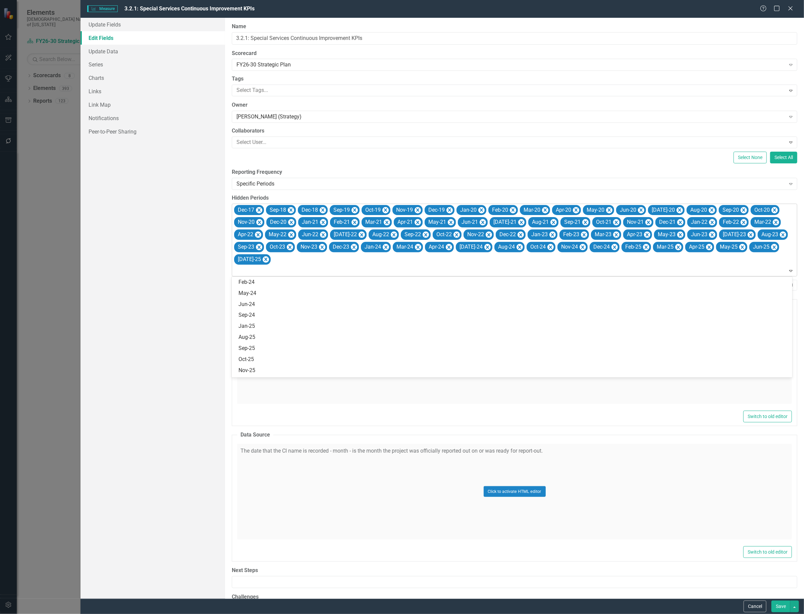
click at [287, 261] on div "Dec-17 Sep-18 Dec-18 Sep-19 Oct-19 Nov-19 Dec-19 Jan-20 Feb-20 Mar-20 Apr-20 Ma…" at bounding box center [515, 240] width 564 height 72
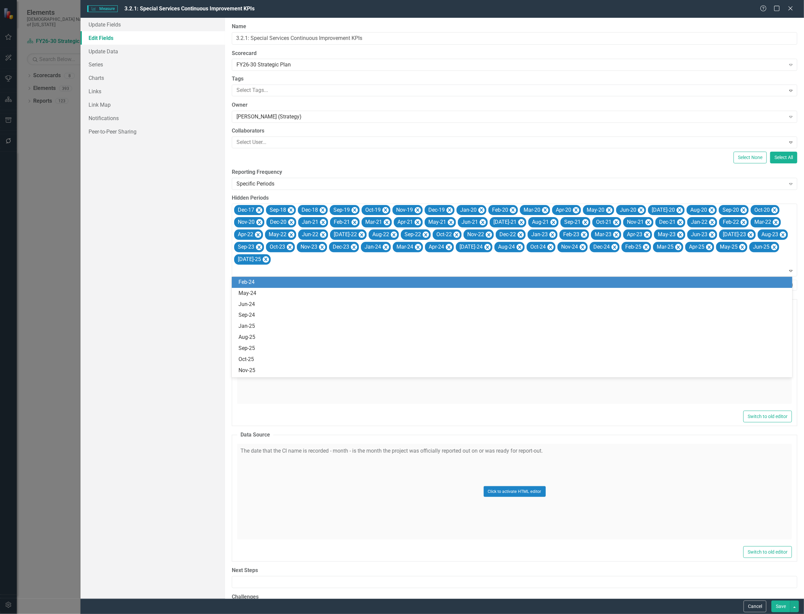
click at [270, 282] on div "Feb-24" at bounding box center [514, 282] width 550 height 8
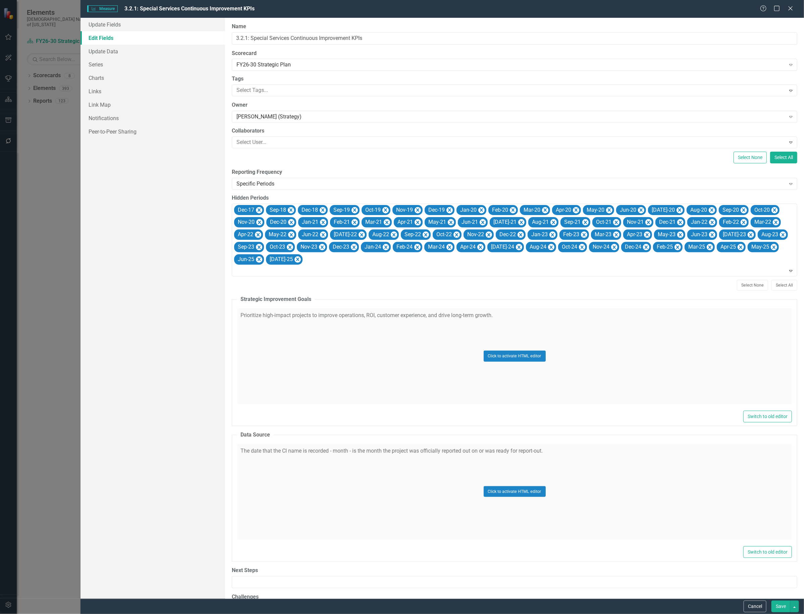
click at [776, 606] on button "Save" at bounding box center [781, 607] width 19 height 12
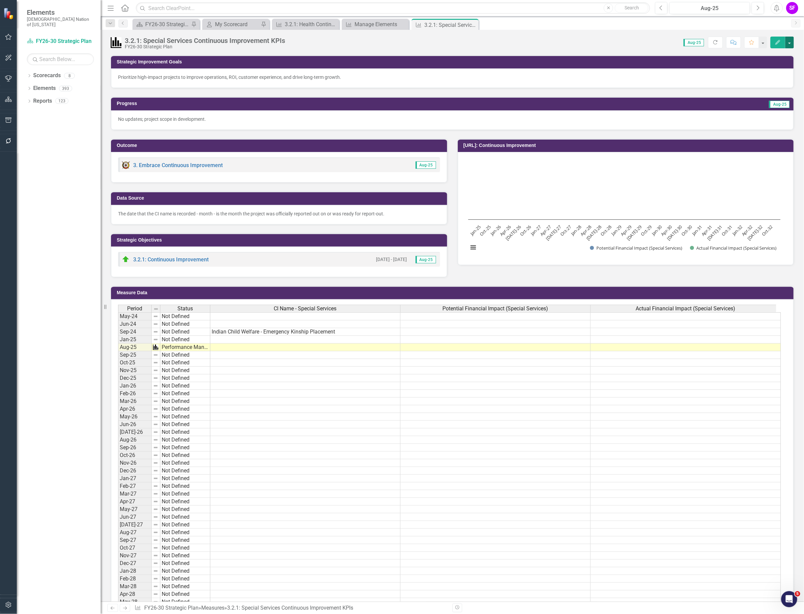
click at [791, 45] on button "button" at bounding box center [789, 43] width 9 height 12
click at [773, 55] on link "Edit Edit Measure" at bounding box center [760, 55] width 65 height 12
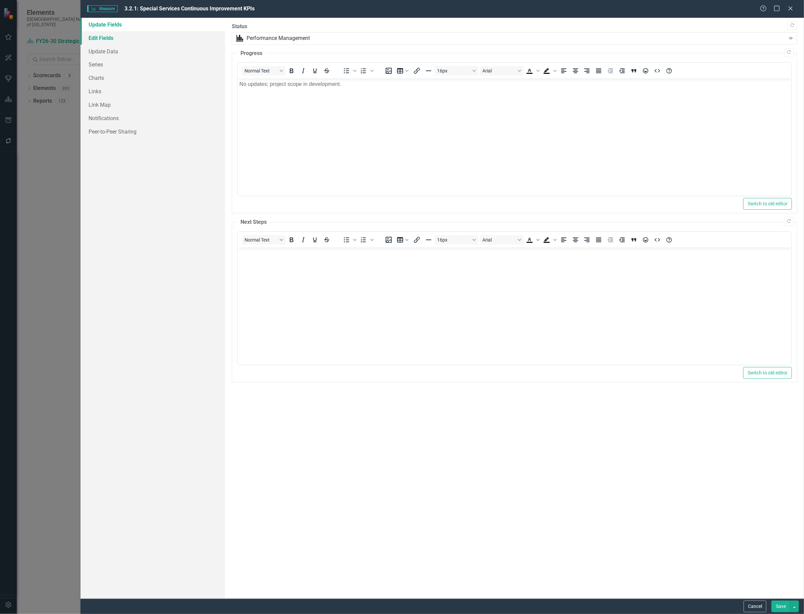
click at [104, 39] on link "Edit Fields" at bounding box center [153, 37] width 145 height 13
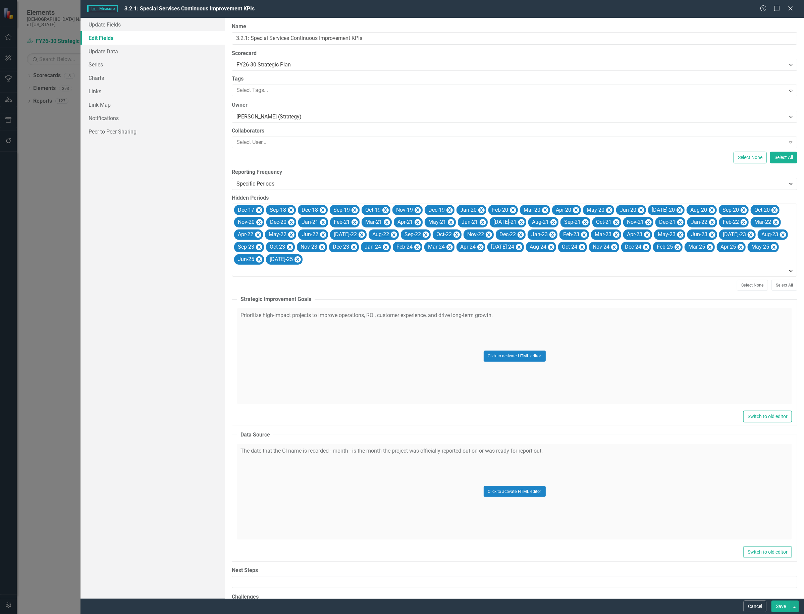
click at [570, 271] on div at bounding box center [515, 270] width 563 height 9
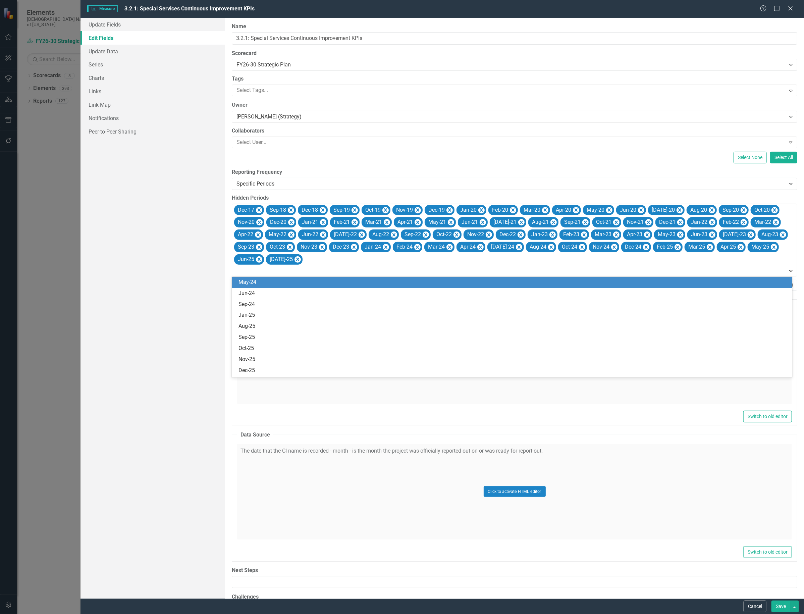
click at [376, 285] on div "May-24" at bounding box center [514, 282] width 550 height 8
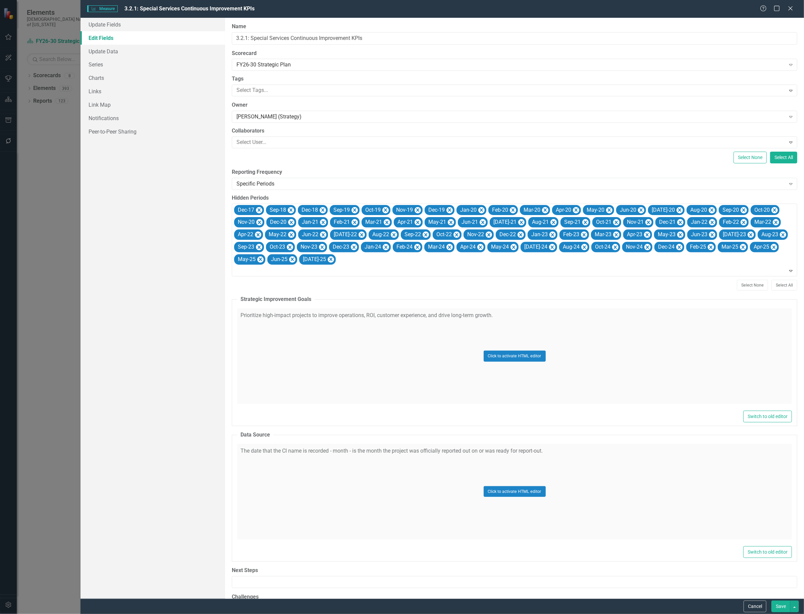
click at [375, 277] on div "ClearPoint Can Do More! How ClearPoint Can Help Close Enterprise plans can auto…" at bounding box center [514, 308] width 579 height 581
click at [375, 274] on div at bounding box center [515, 270] width 563 height 9
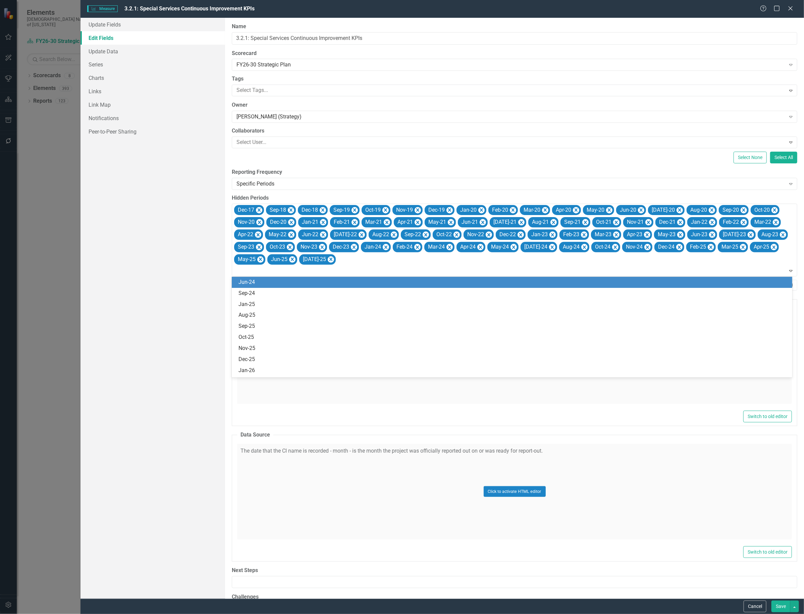
click at [353, 285] on div "Jun-24" at bounding box center [514, 282] width 550 height 8
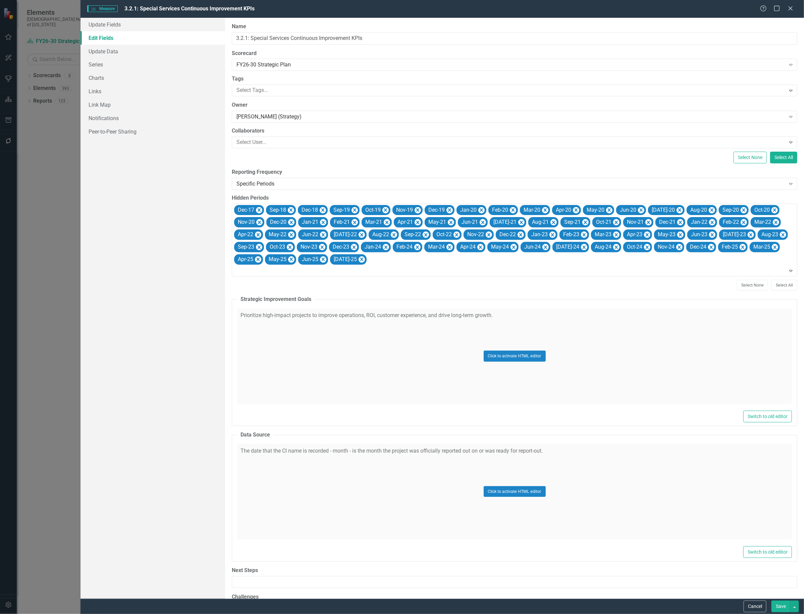
click at [774, 601] on button "Save" at bounding box center [781, 607] width 19 height 12
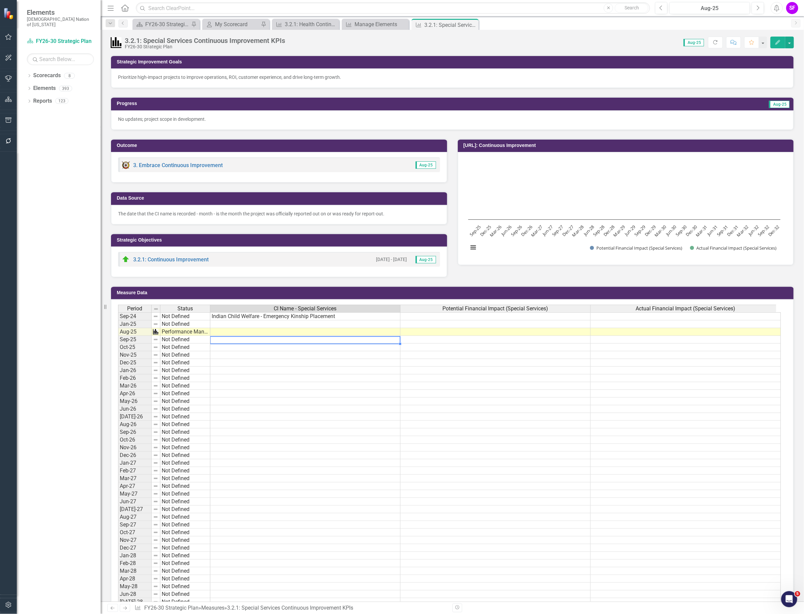
click at [255, 342] on td at bounding box center [305, 340] width 190 height 8
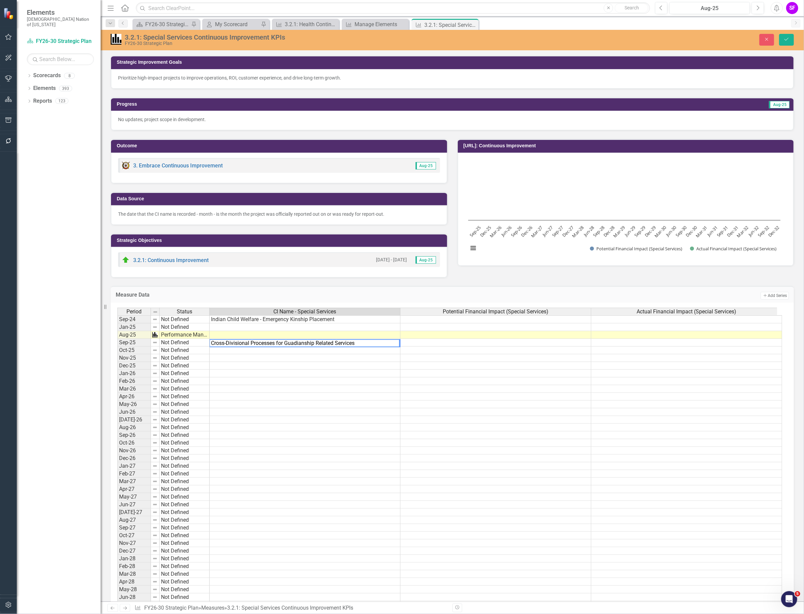
click at [299, 342] on textarea "Cross-Divisional Processes for Guadianship Related Services" at bounding box center [304, 343] width 191 height 8
click at [317, 343] on textarea "Cross-Divisional Processes for Guardianship-Related Services" at bounding box center [304, 343] width 191 height 8
click at [224, 343] on textarea "Cross-Divisional Processes for Guardianship Related Services" at bounding box center [304, 343] width 191 height 8
click at [357, 343] on textarea "Cross Divisional Processes for Guardianship Related Services" at bounding box center [304, 343] width 191 height 8
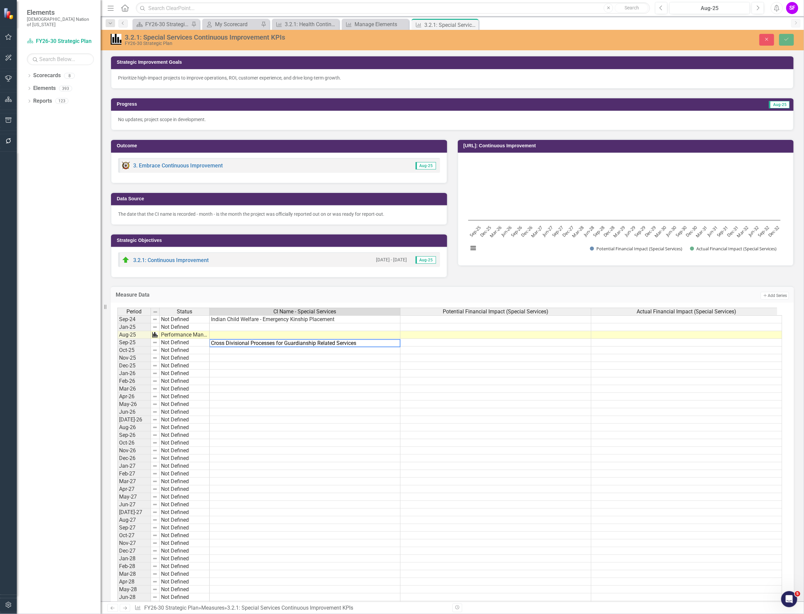
click at [357, 343] on textarea "Cross Divisional Processes for Guardianship Related Services" at bounding box center [304, 343] width 191 height 8
type textarea "Guardianship"
click at [788, 36] on button "Save" at bounding box center [786, 40] width 15 height 12
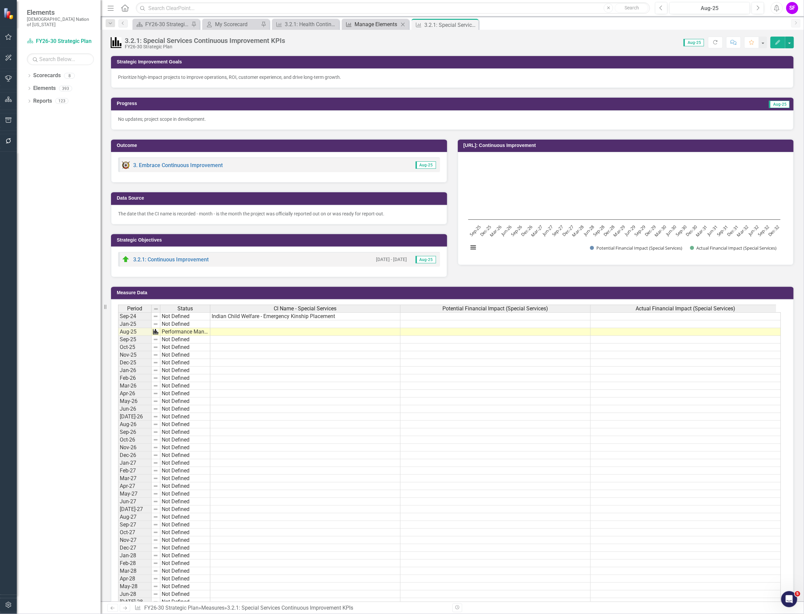
click at [369, 24] on div "Manage Elements" at bounding box center [377, 24] width 44 height 8
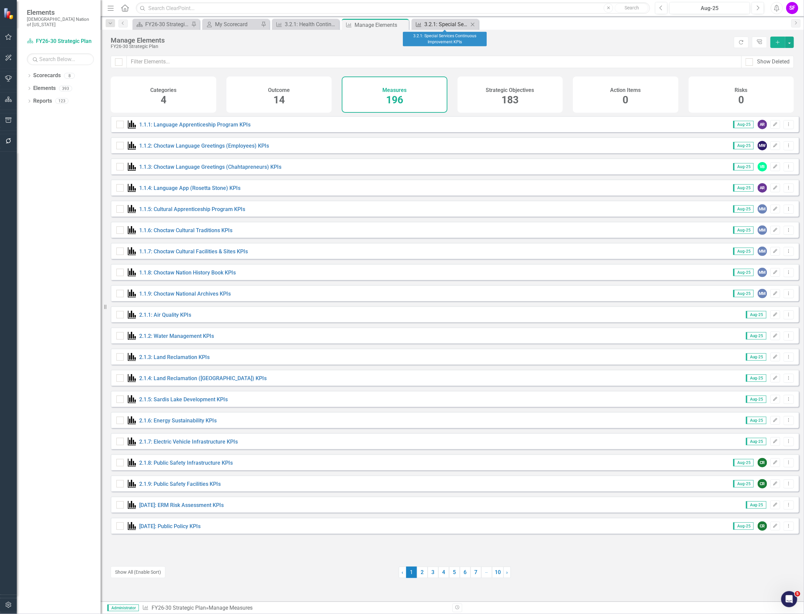
click at [443, 23] on div "3.2.1: Special Services Continuous Improvement KPIs" at bounding box center [446, 24] width 44 height 8
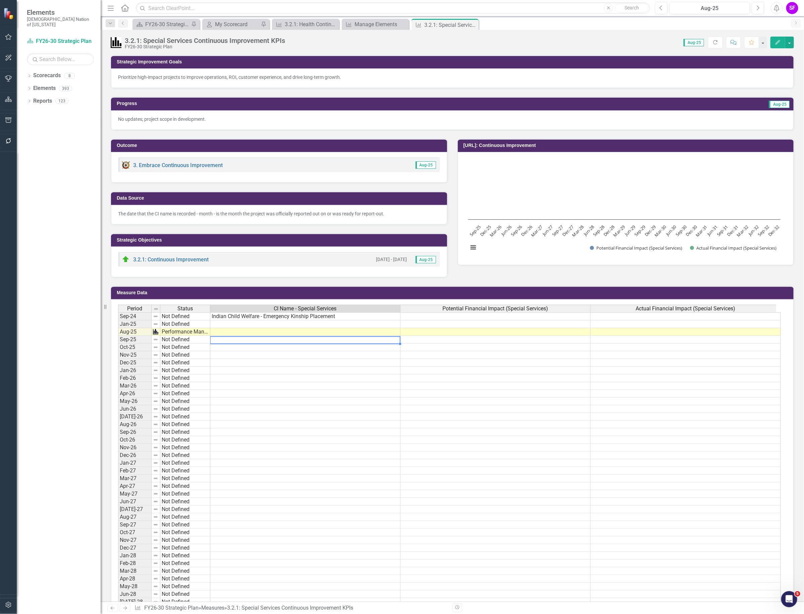
click at [249, 341] on td at bounding box center [305, 340] width 190 height 8
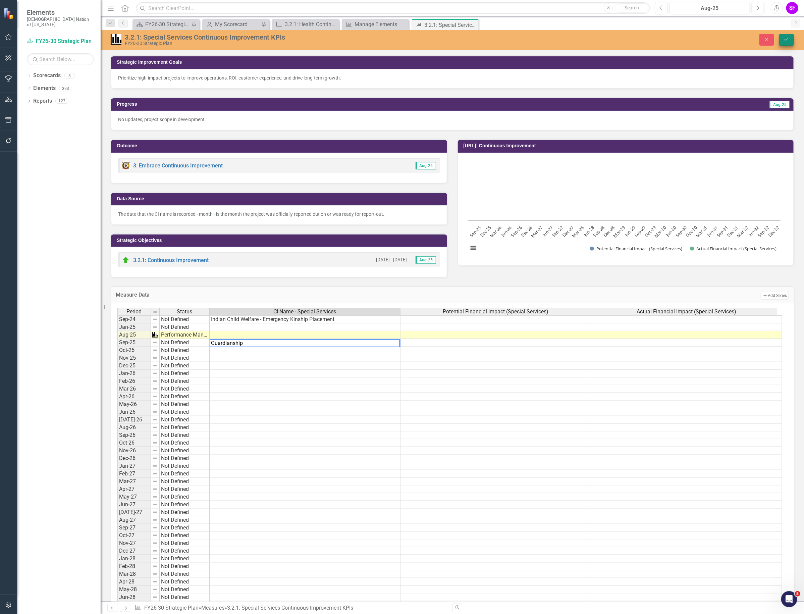
type textarea "Guardianship"
click at [786, 38] on icon "Save" at bounding box center [787, 39] width 6 height 5
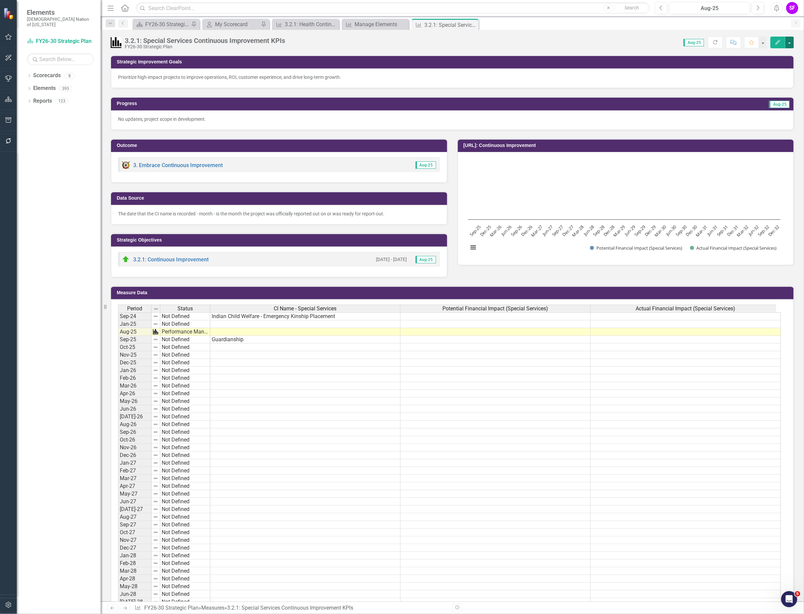
click at [791, 42] on button "button" at bounding box center [789, 43] width 9 height 12
click at [778, 53] on link "Edit Edit Measure" at bounding box center [760, 55] width 65 height 12
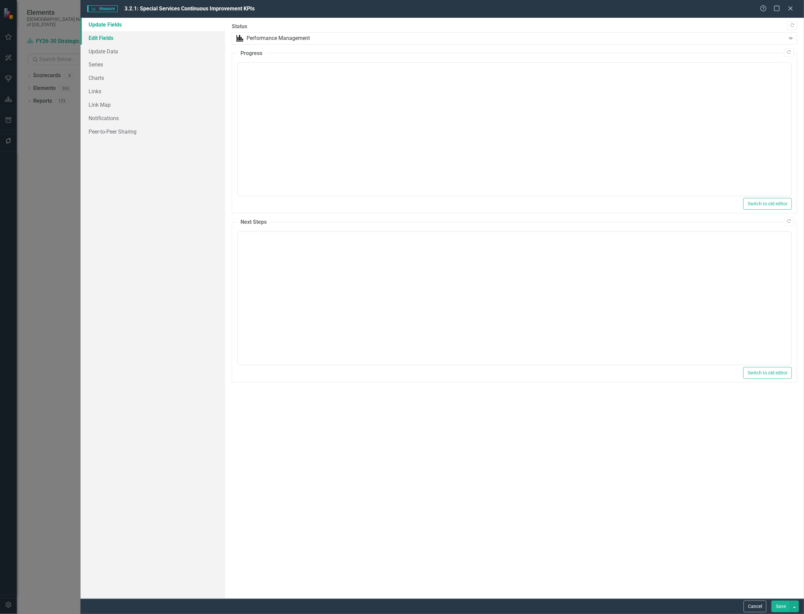
click at [99, 38] on link "Edit Fields" at bounding box center [153, 37] width 145 height 13
